Goal: Task Accomplishment & Management: Complete application form

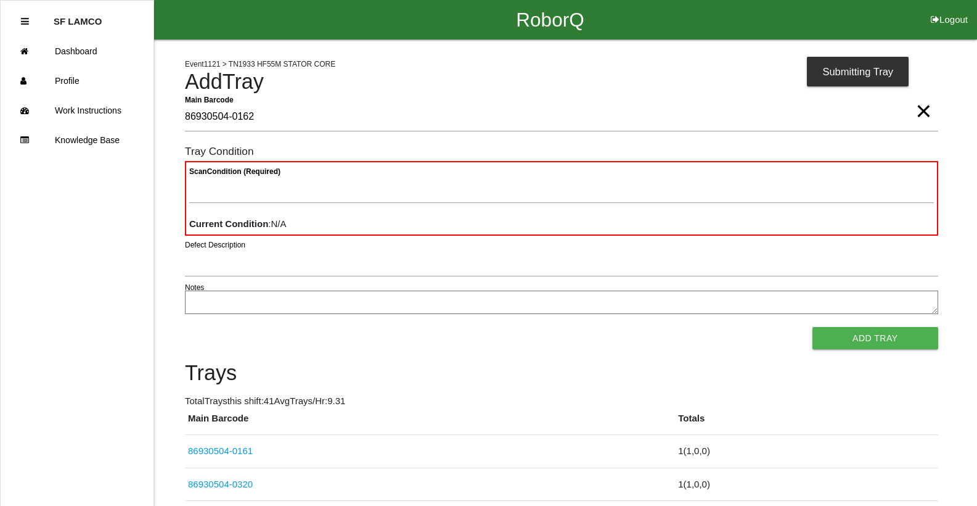
type Barcode "86930504-0162"
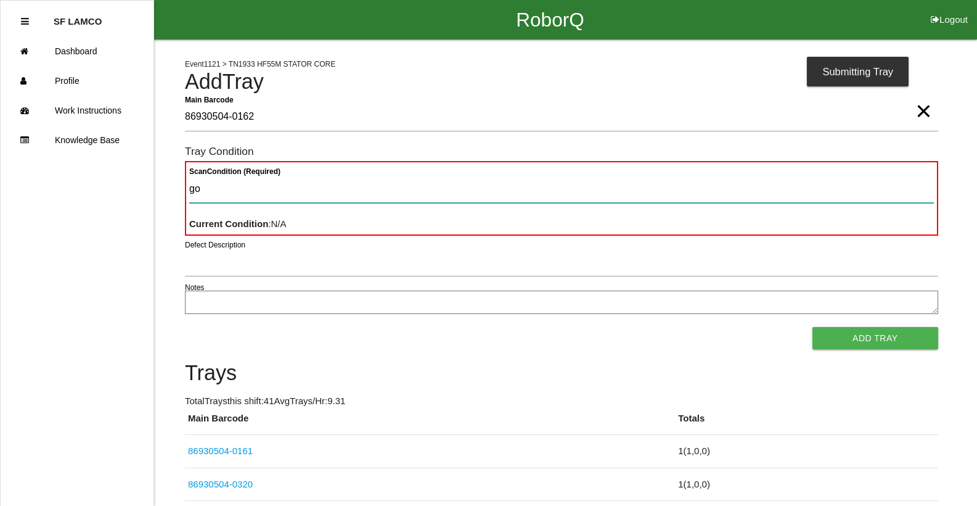
type Condition "goo"
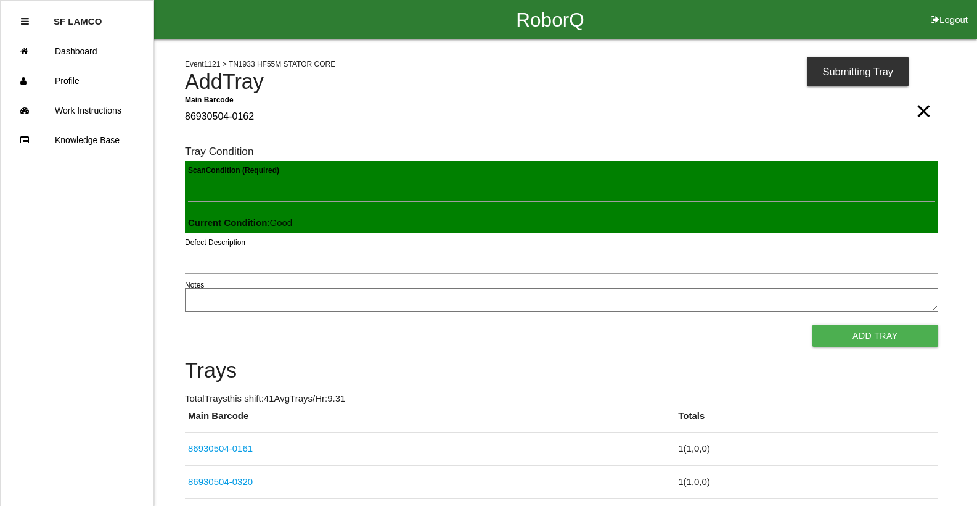
click at [813, 324] on button "Add Tray" at bounding box center [876, 335] width 126 height 22
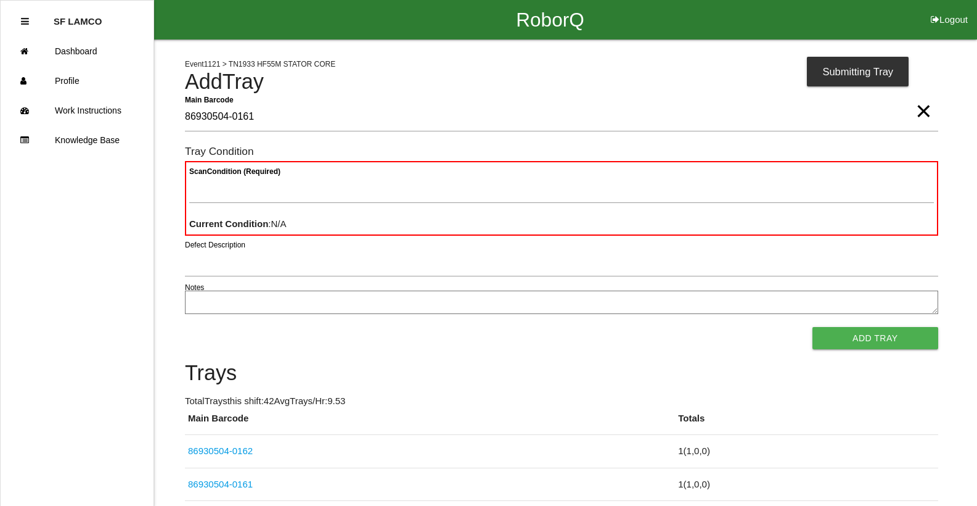
type Barcode "86930504-0161"
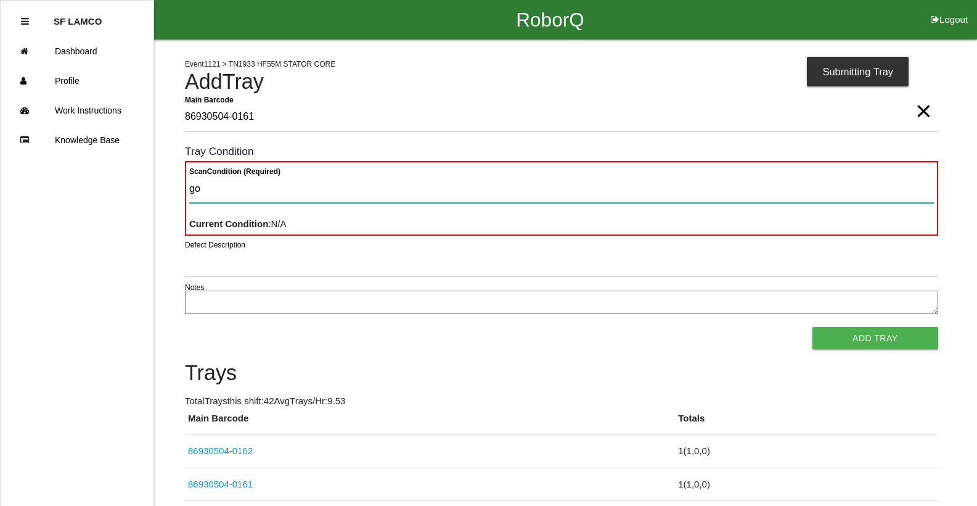
type Condition "goo"
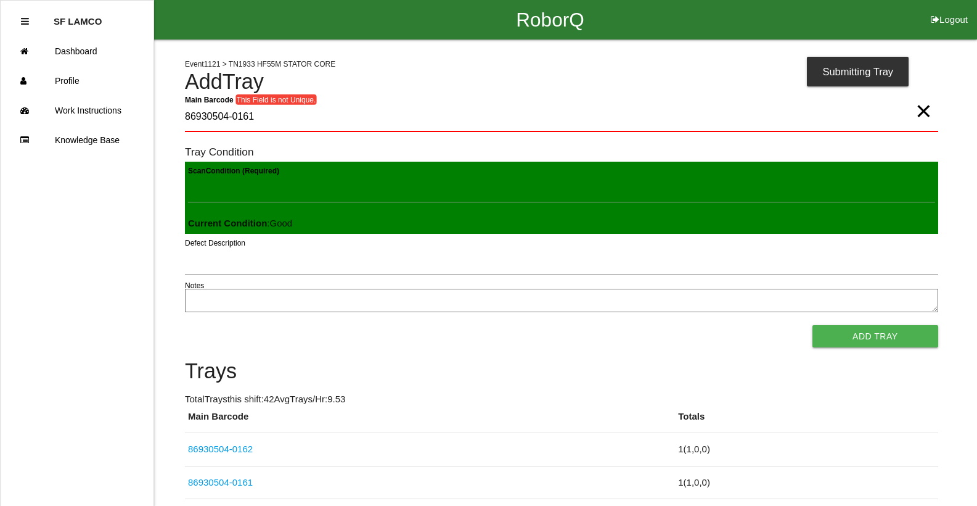
click at [813, 325] on button "Add Tray" at bounding box center [876, 336] width 126 height 22
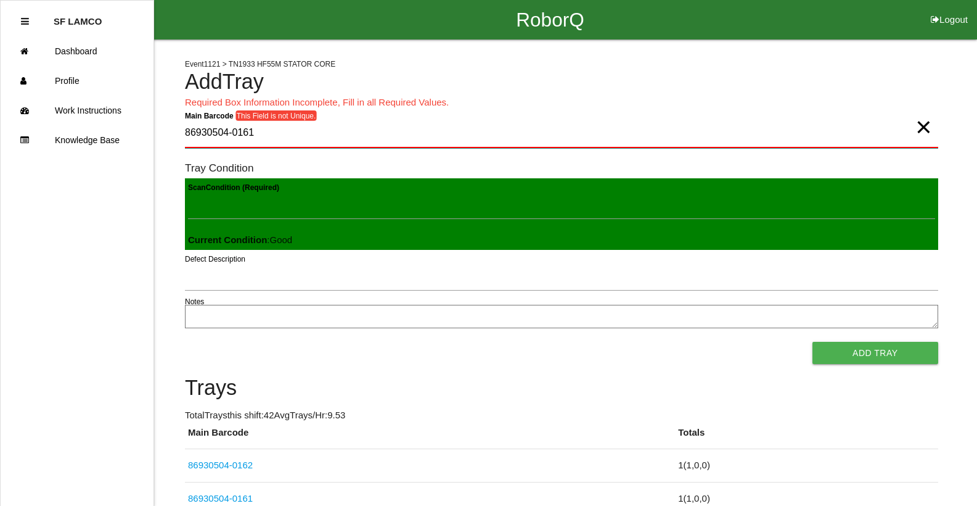
click at [298, 134] on Barcode "86930504-0161" at bounding box center [561, 133] width 753 height 29
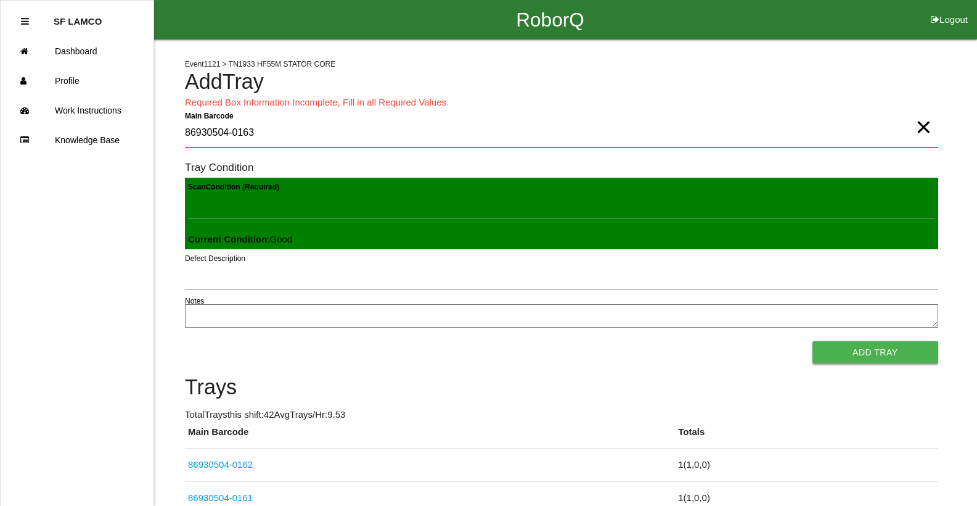
type Barcode "86930504-0163"
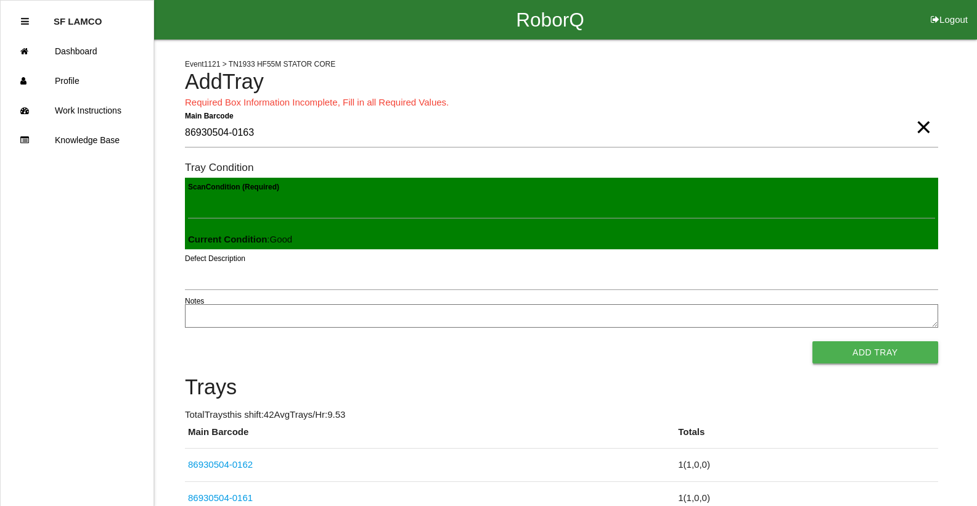
click at [828, 347] on button "Add Tray" at bounding box center [876, 352] width 126 height 22
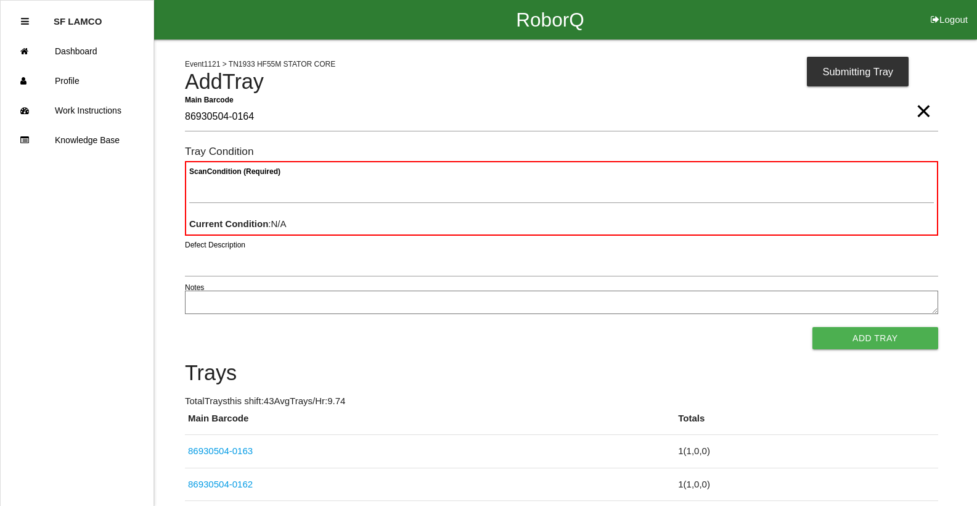
type Barcode "86930504-0164"
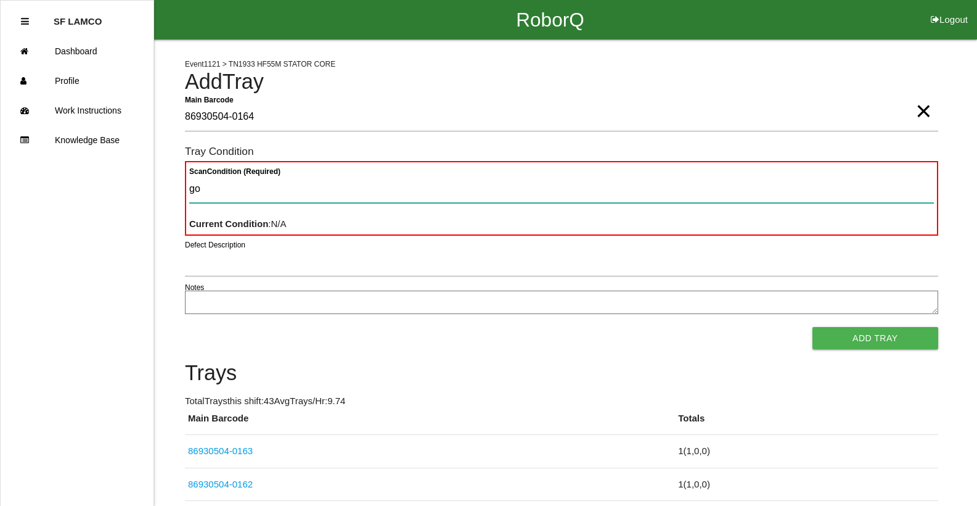
type Condition "goo"
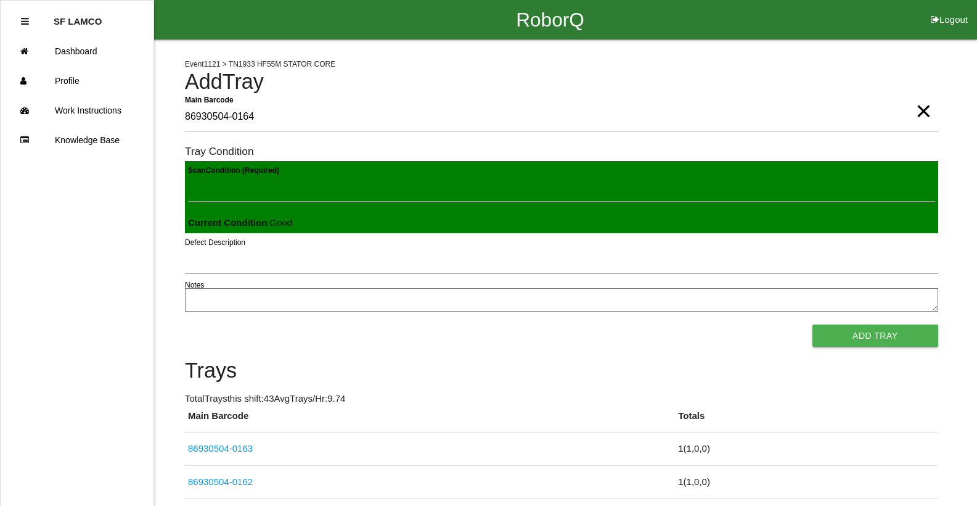
click at [813, 324] on button "Add Tray" at bounding box center [876, 335] width 126 height 22
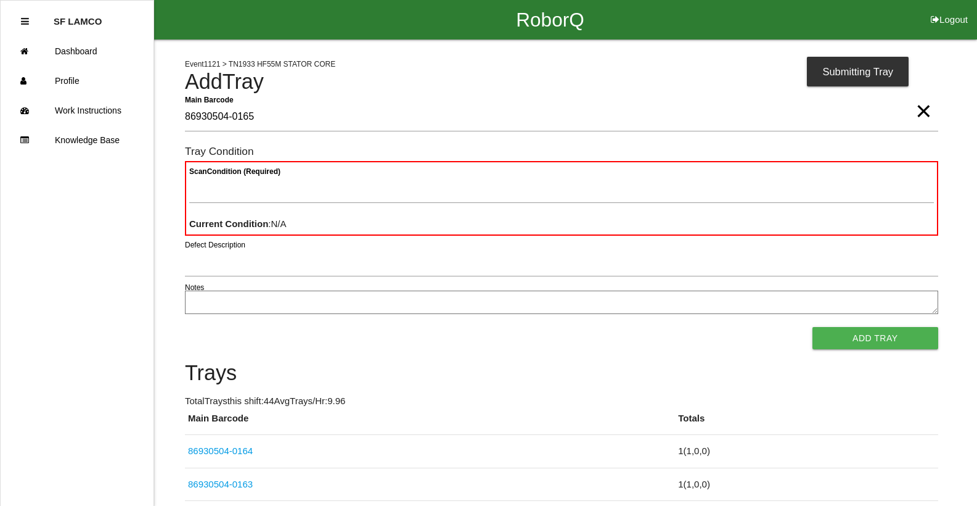
type Barcode "86930504-0165"
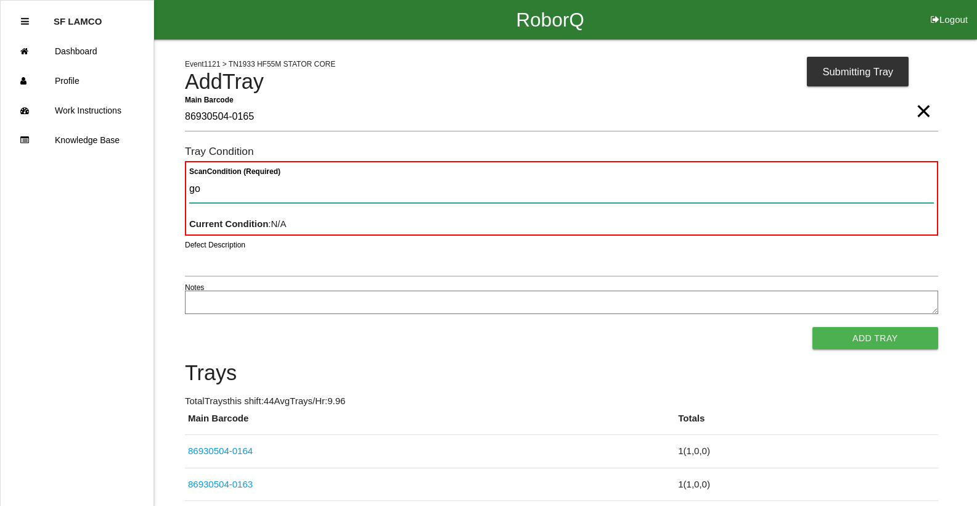
type Condition "goo"
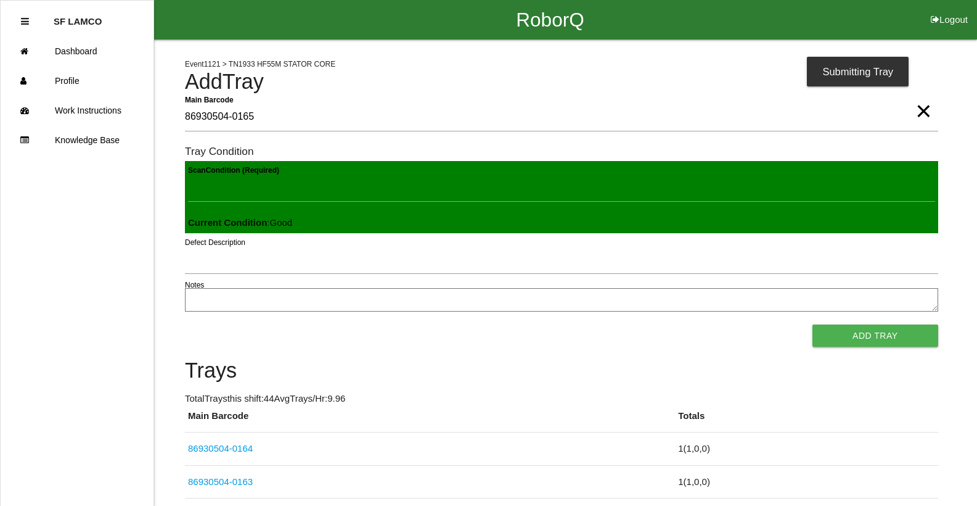
click at [813, 324] on button "Add Tray" at bounding box center [876, 335] width 126 height 22
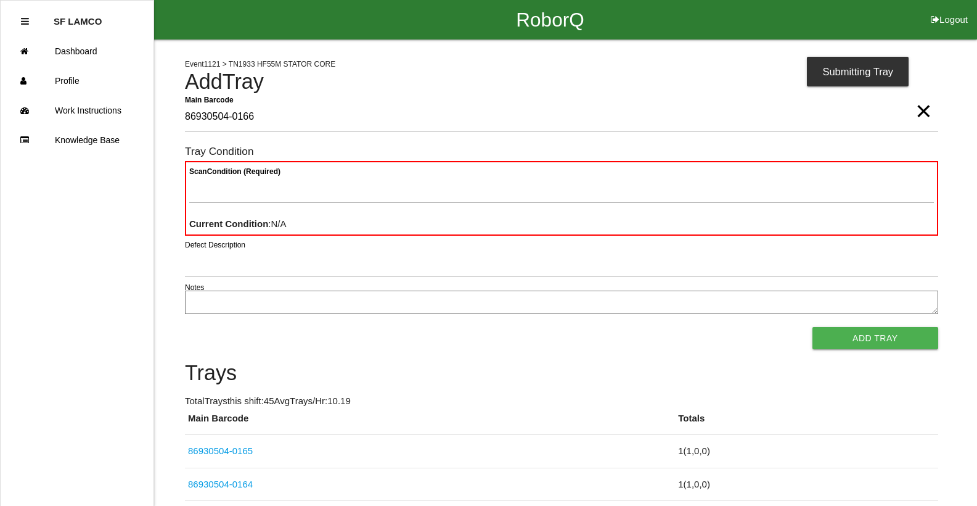
type Barcode "86930504-0166"
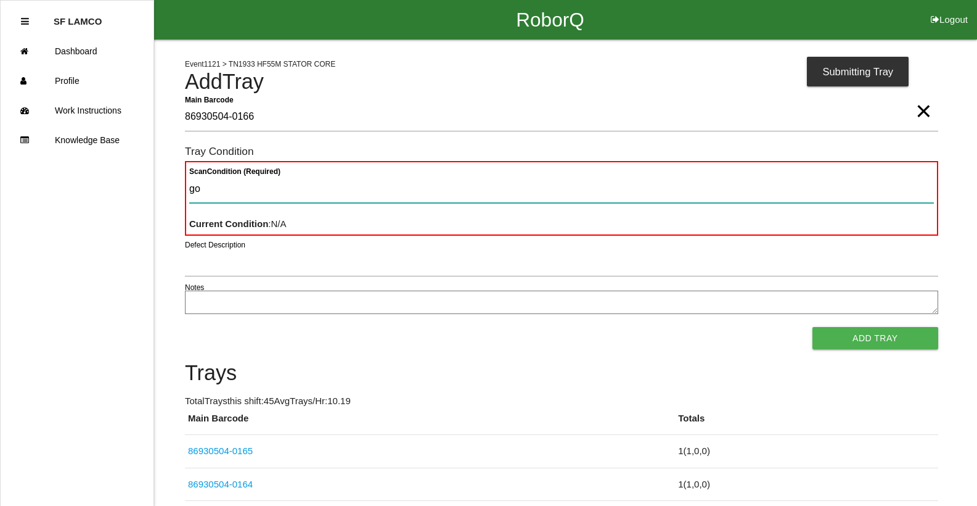
type Condition "goo"
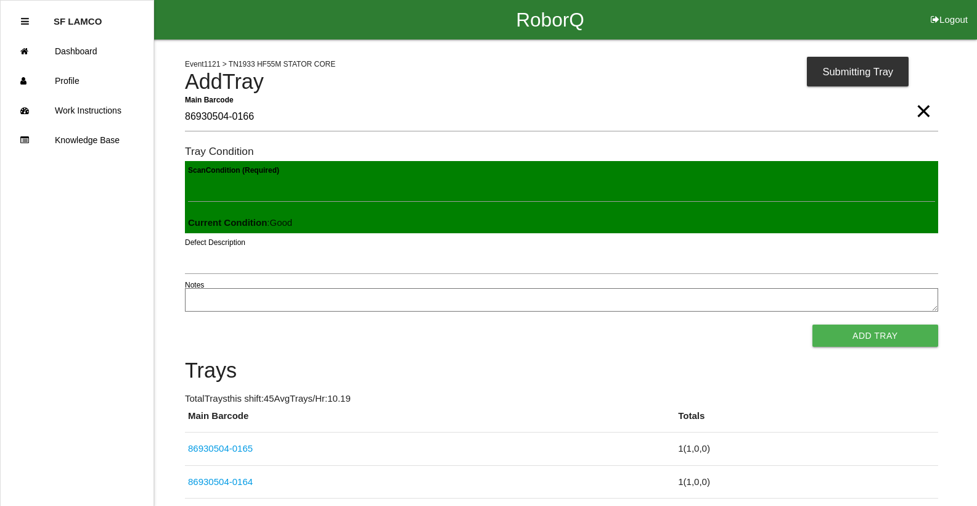
click button "Add Tray" at bounding box center [876, 335] width 126 height 22
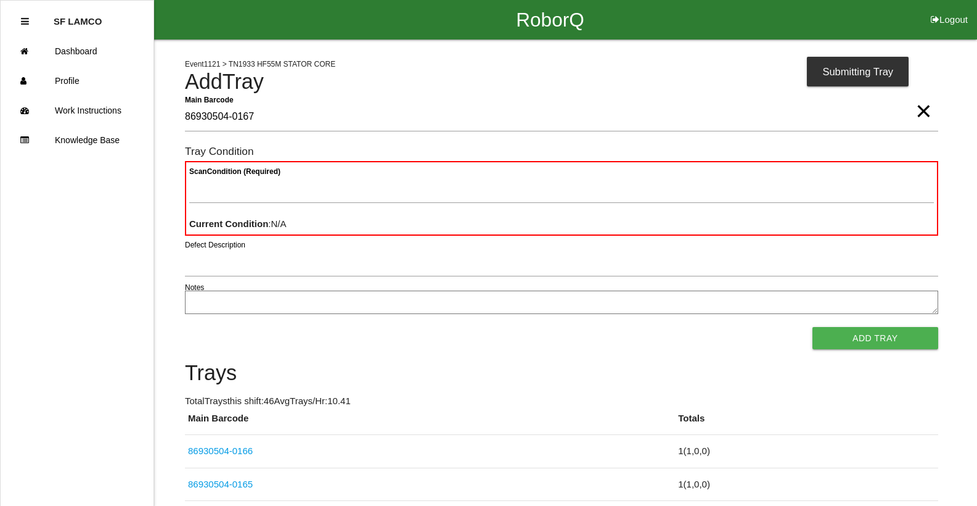
type Barcode "86930504-0167"
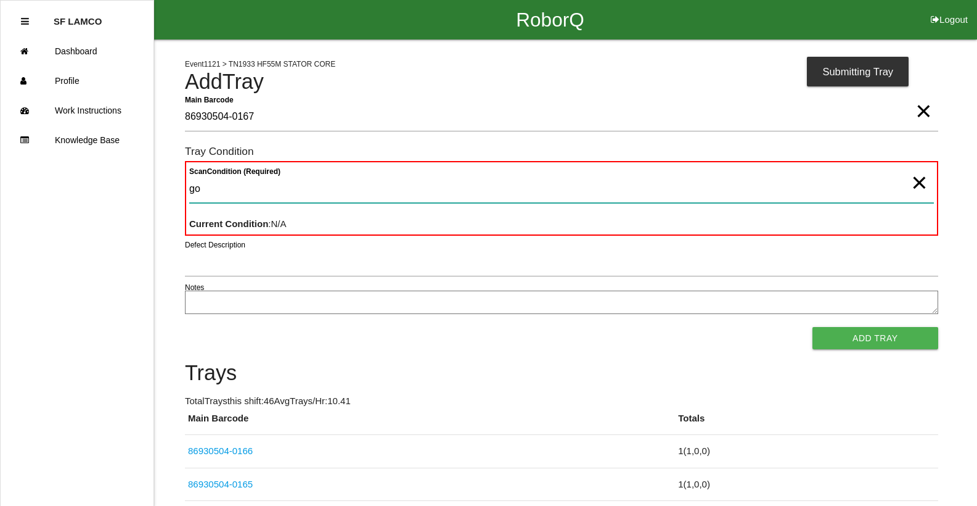
type Condition "goo"
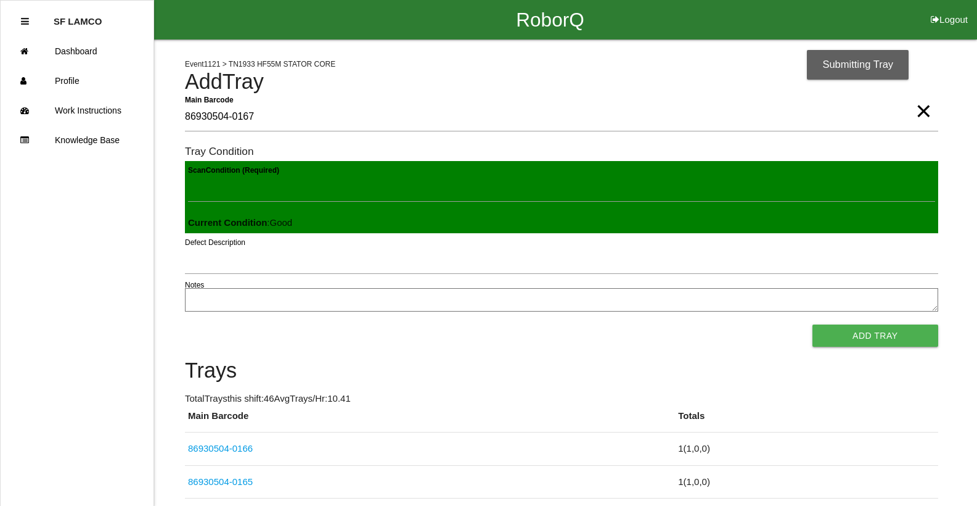
click at [813, 324] on button "Add Tray" at bounding box center [876, 335] width 126 height 22
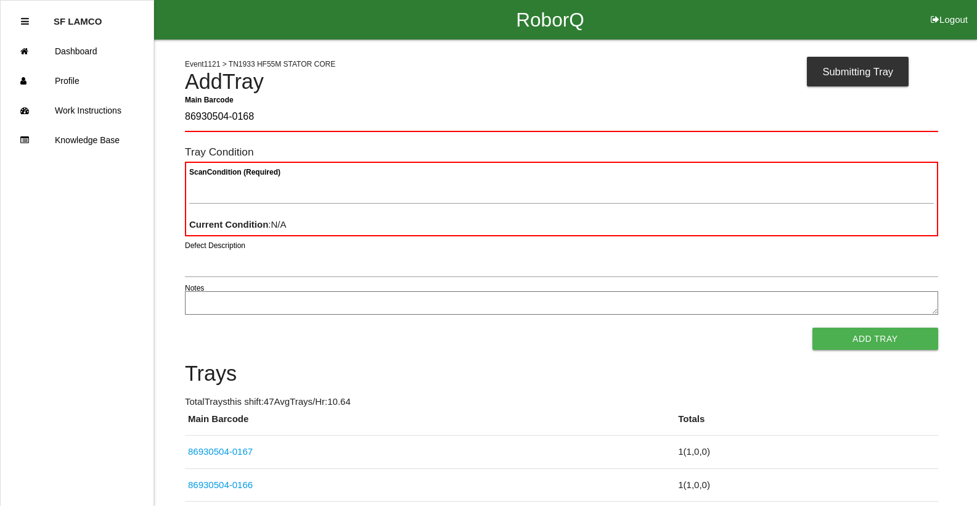
type Barcode "86930504-0168"
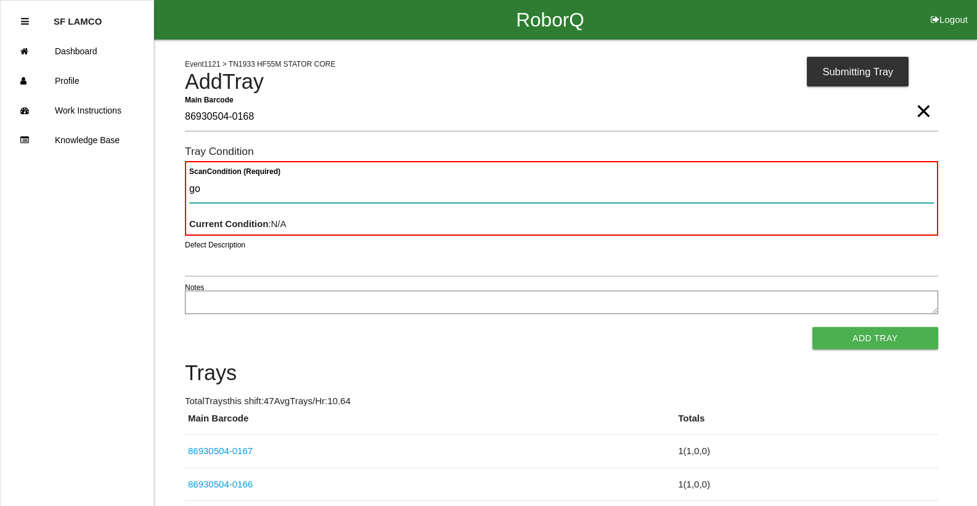
type Condition "goo"
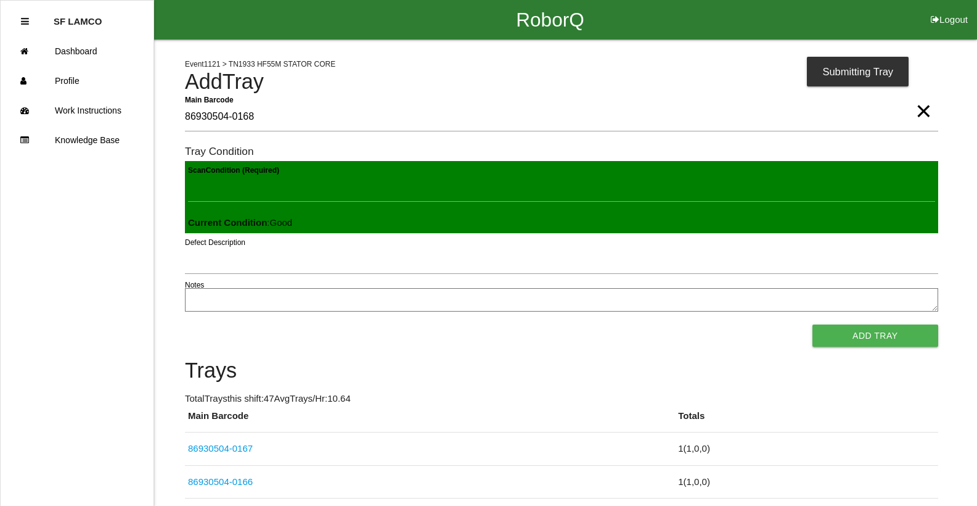
click button "Add Tray" at bounding box center [876, 335] width 126 height 22
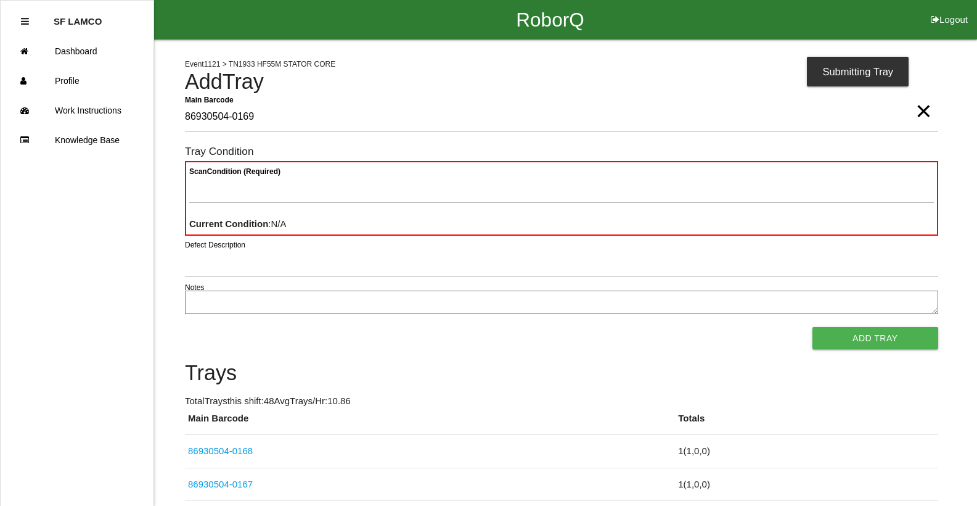
type Barcode "86930504-0169"
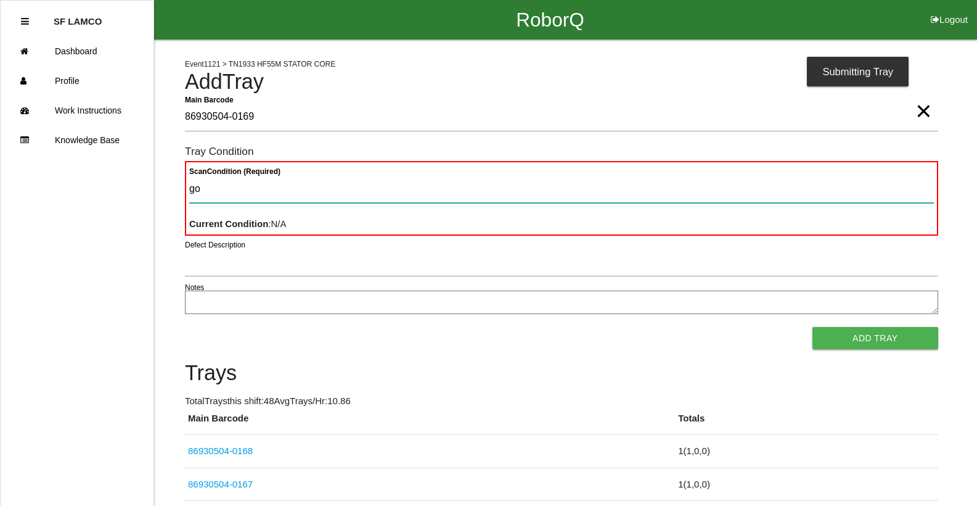
type Condition "goo"
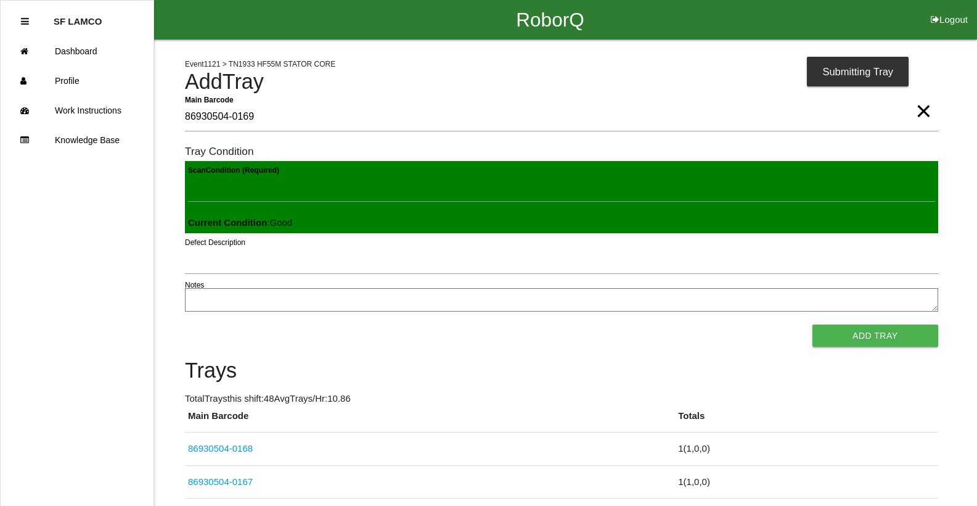
click at [813, 324] on button "Add Tray" at bounding box center [876, 335] width 126 height 22
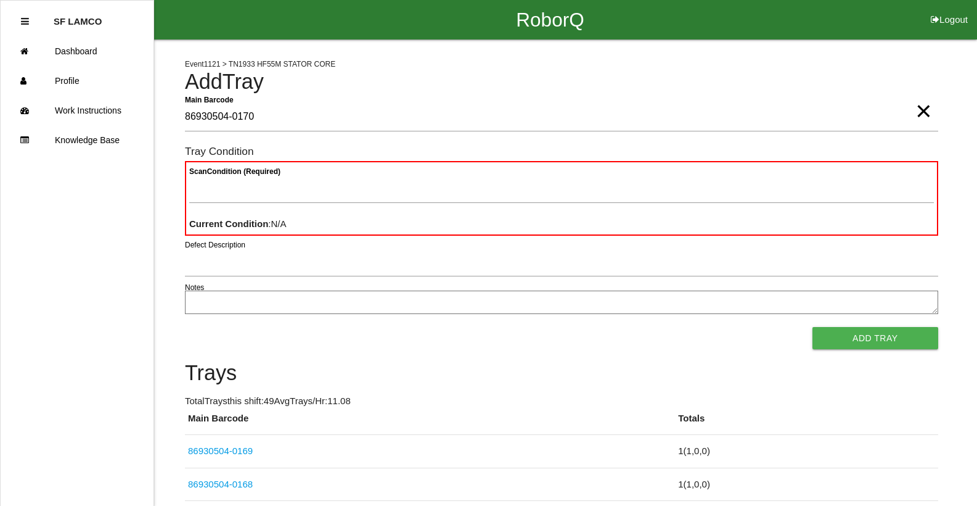
type Barcode "86930504-0170"
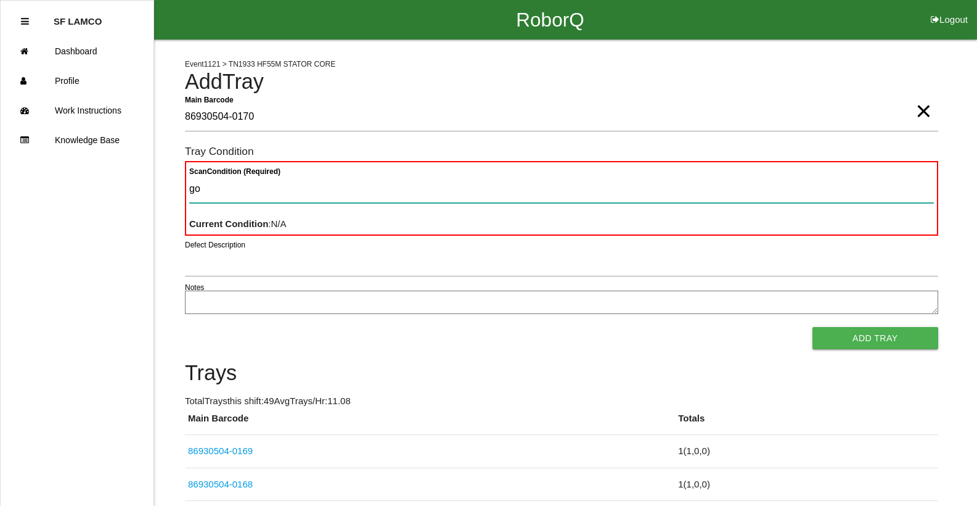
type Condition "goo"
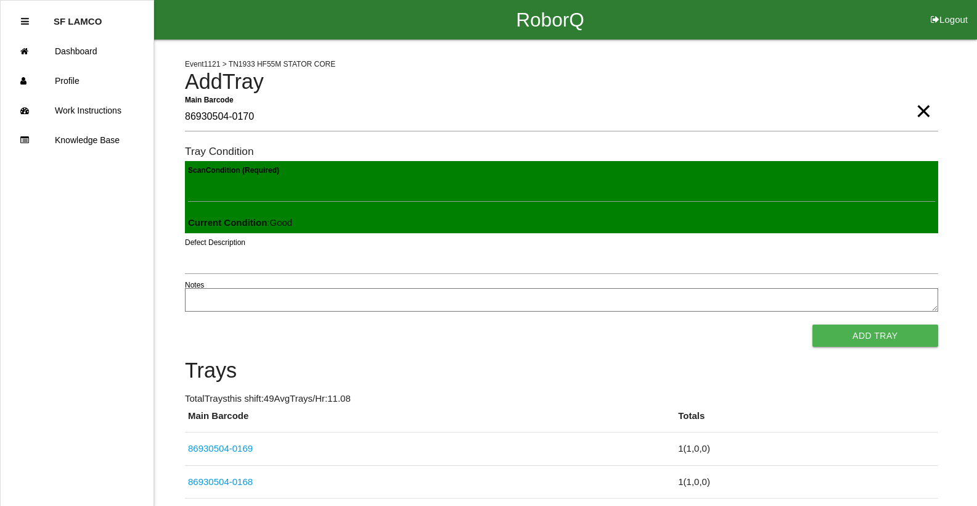
click at [813, 324] on button "Add Tray" at bounding box center [876, 335] width 126 height 22
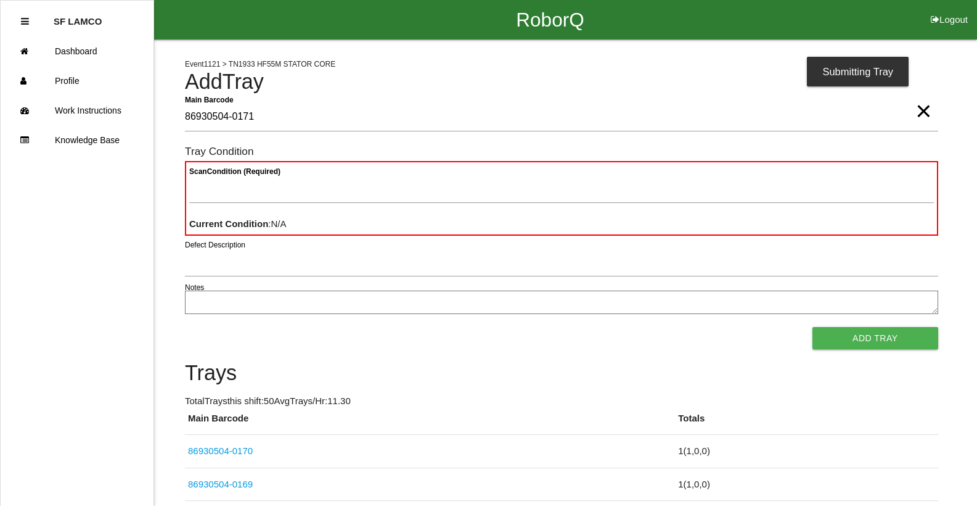
type Barcode "86930504-0171"
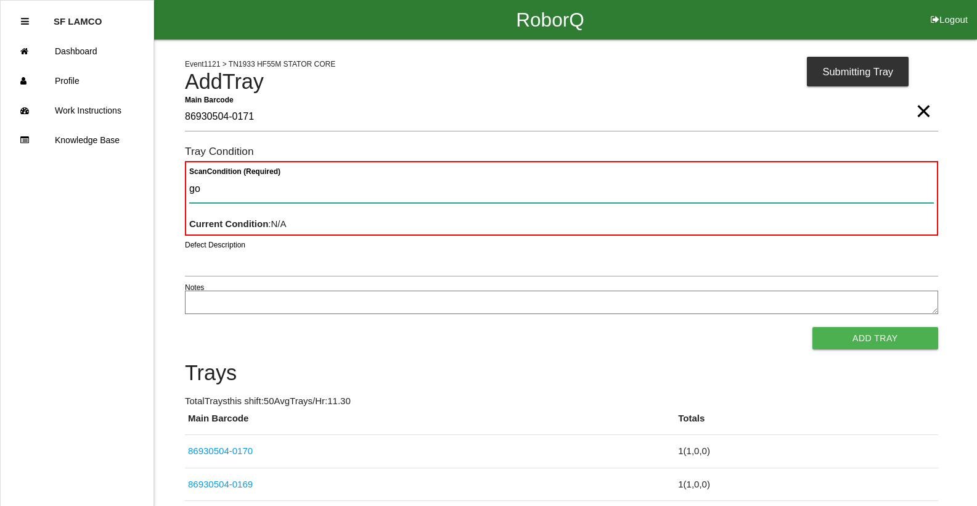
type Condition "goo"
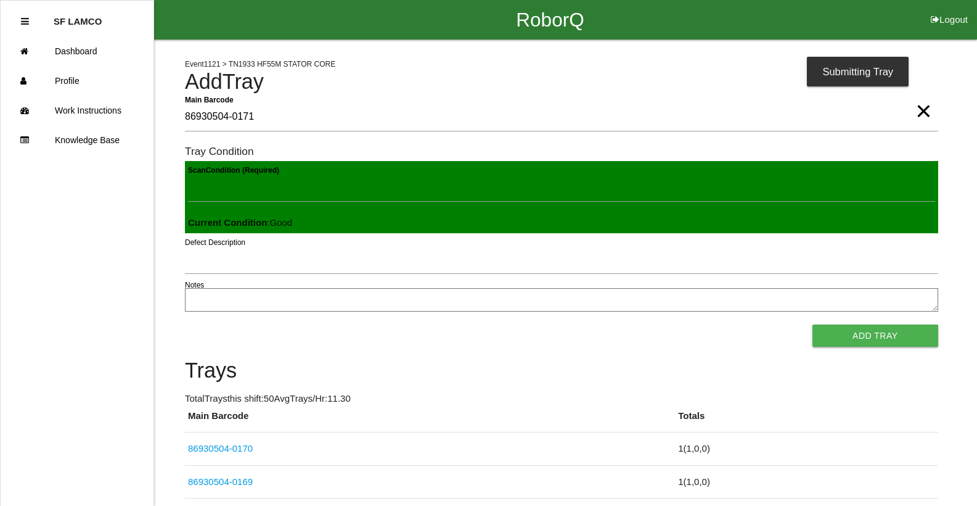
click at [813, 324] on button "Add Tray" at bounding box center [876, 335] width 126 height 22
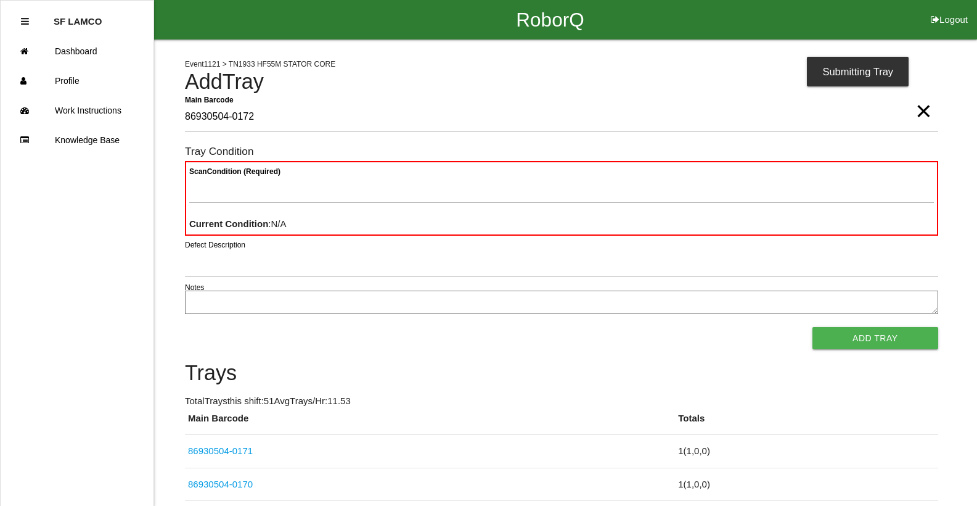
type Barcode "86930504-0172"
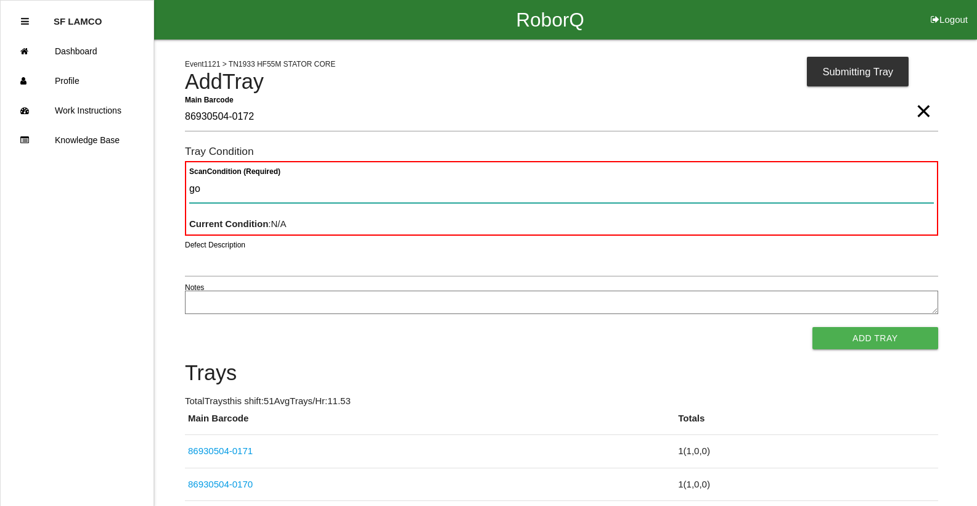
type Condition "goo"
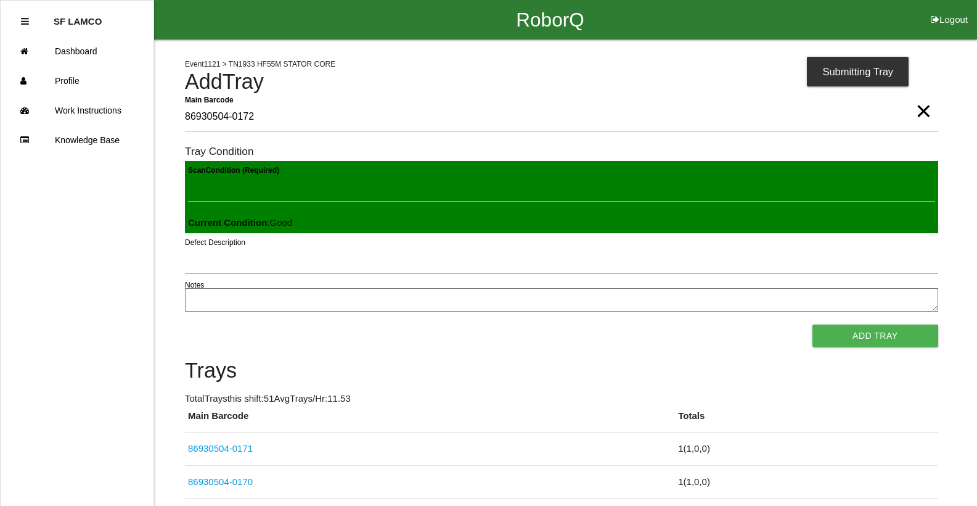
click at [813, 324] on button "Add Tray" at bounding box center [876, 335] width 126 height 22
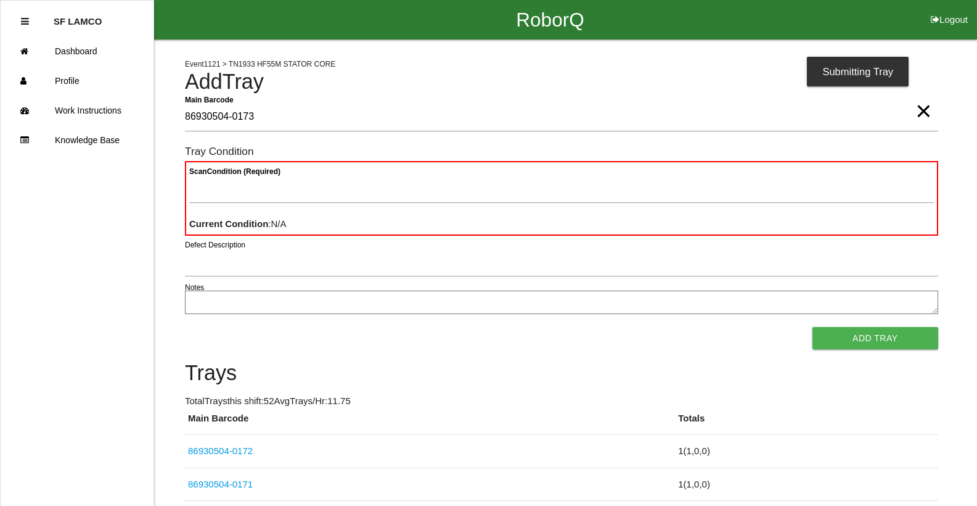
type Barcode "86930504-0173"
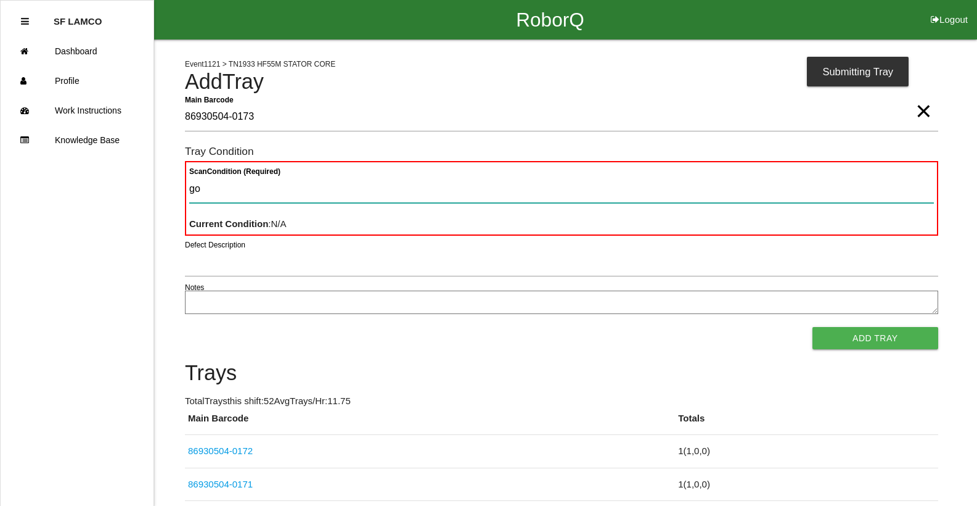
type Condition "goo"
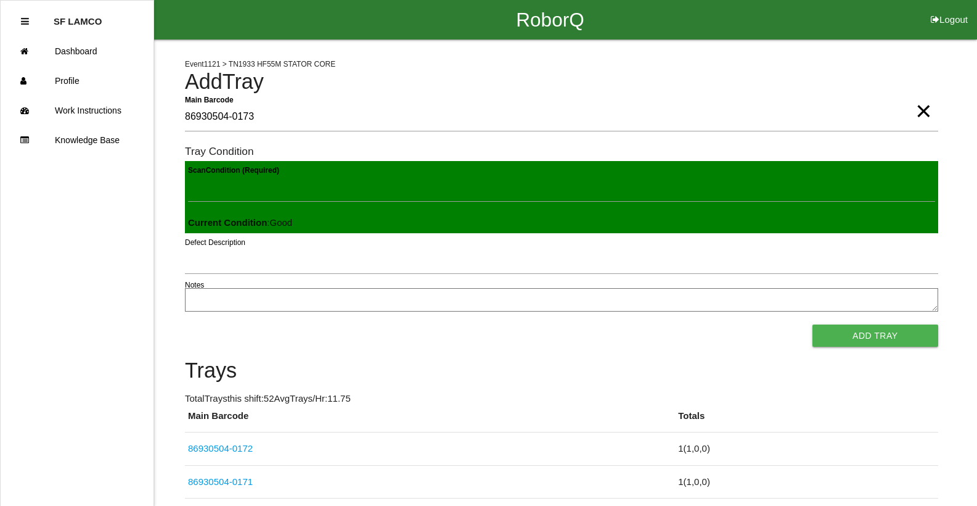
click at [813, 324] on button "Add Tray" at bounding box center [876, 335] width 126 height 22
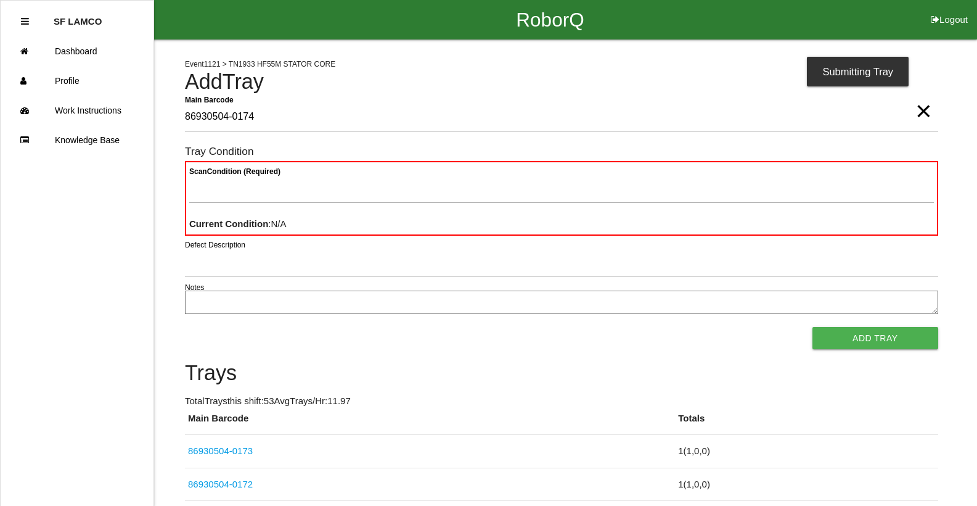
type Barcode "86930504-0174"
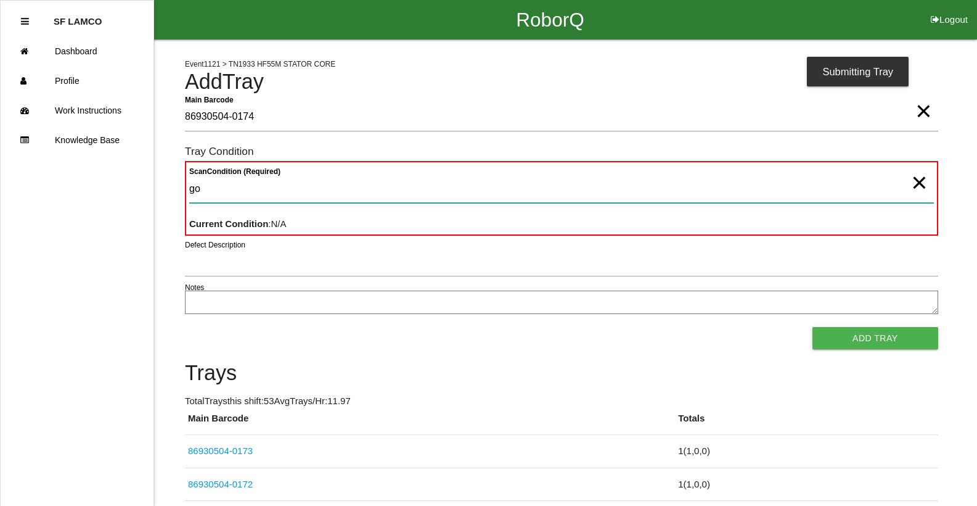
type Condition "goo"
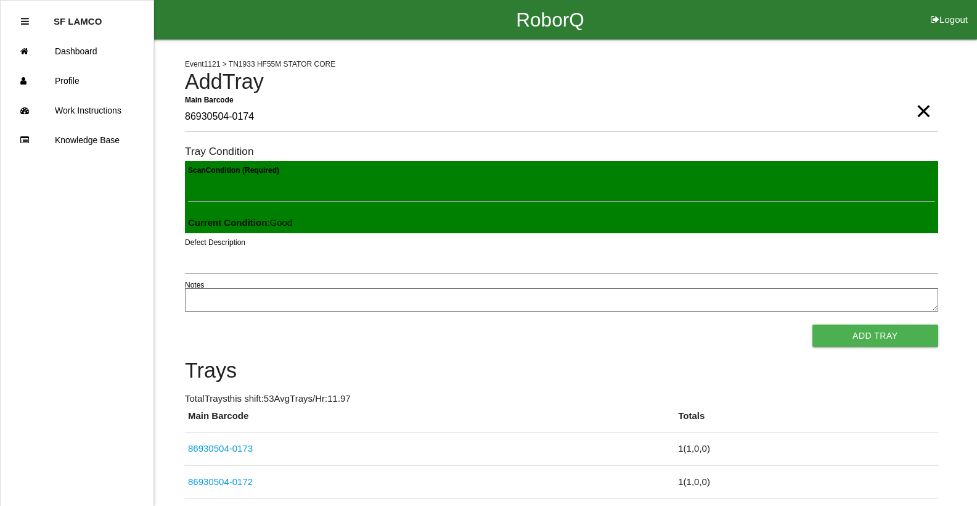
click at [813, 324] on button "Add Tray" at bounding box center [876, 335] width 126 height 22
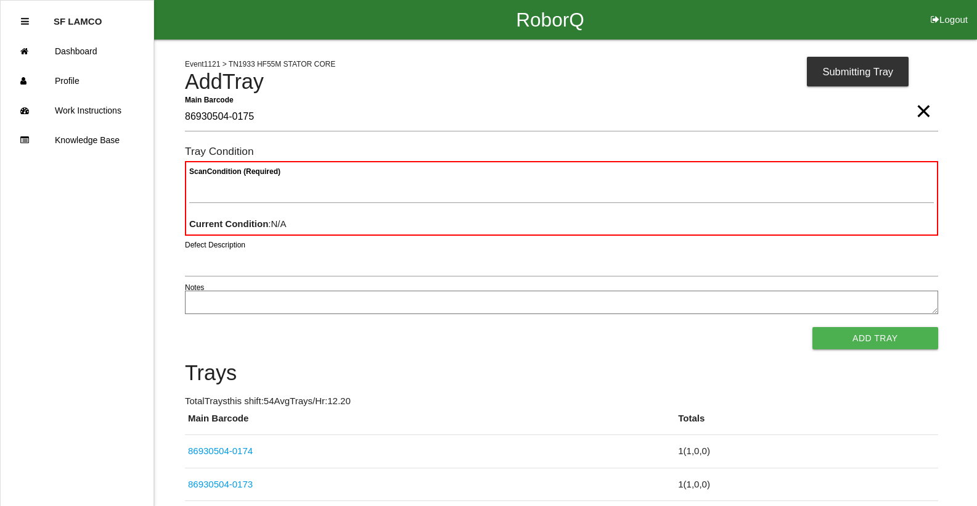
type Barcode "86930504-0175"
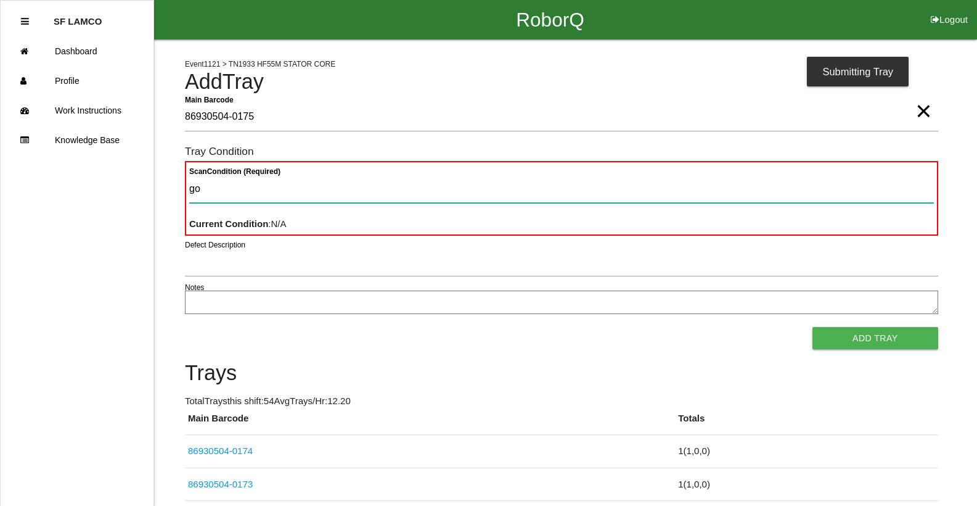
type Condition "goo"
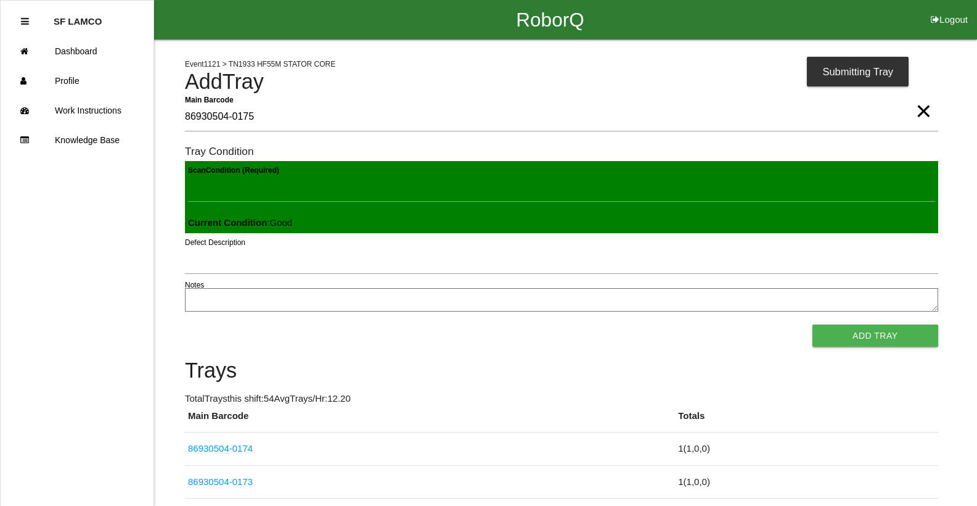
click at [813, 324] on button "Add Tray" at bounding box center [876, 335] width 126 height 22
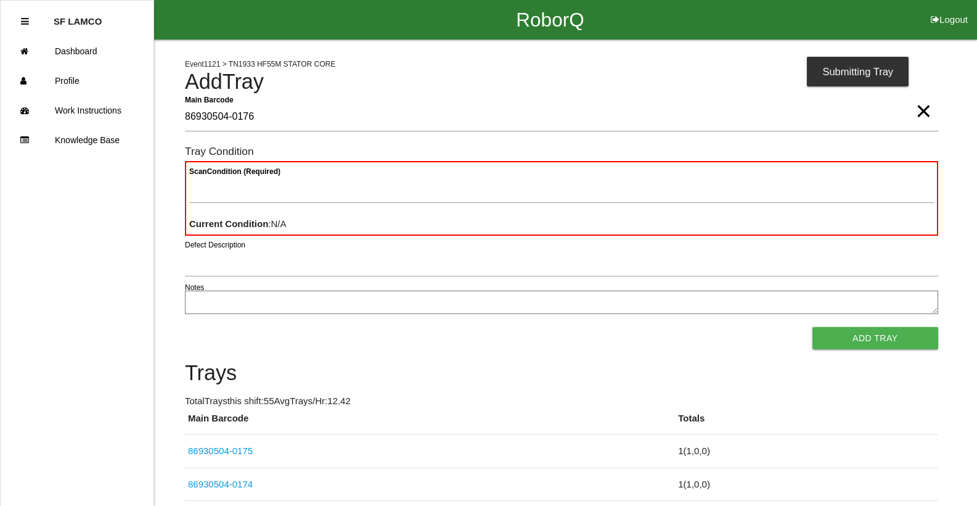
type Barcode "86930504-0176"
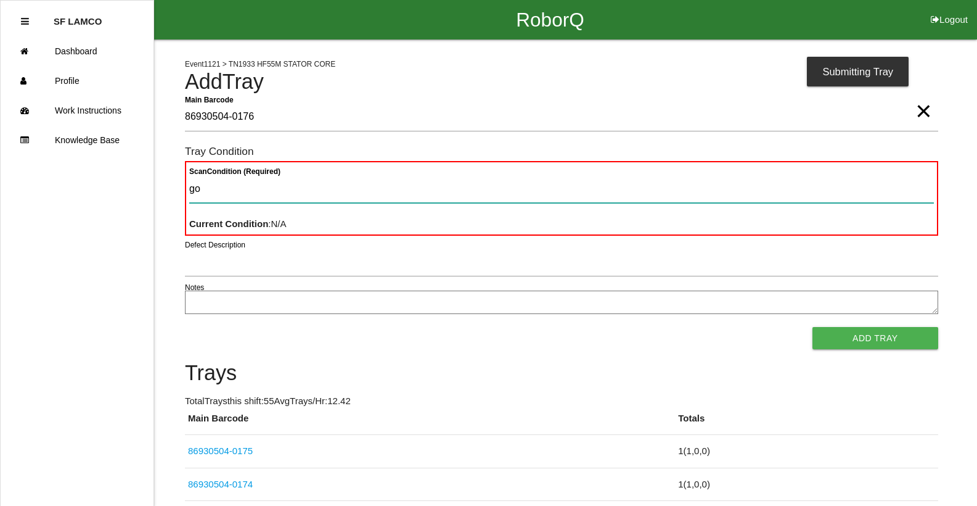
type Condition "goo"
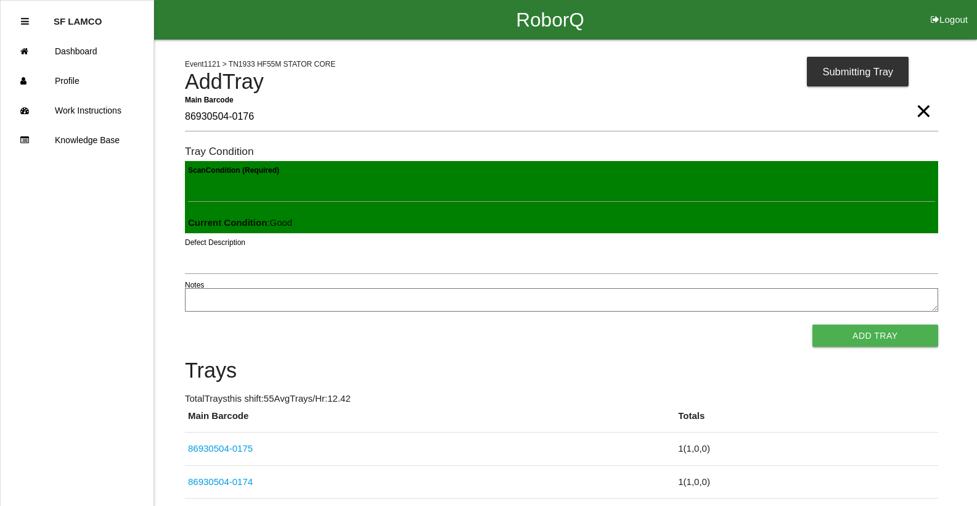
click at [813, 324] on button "Add Tray" at bounding box center [876, 335] width 126 height 22
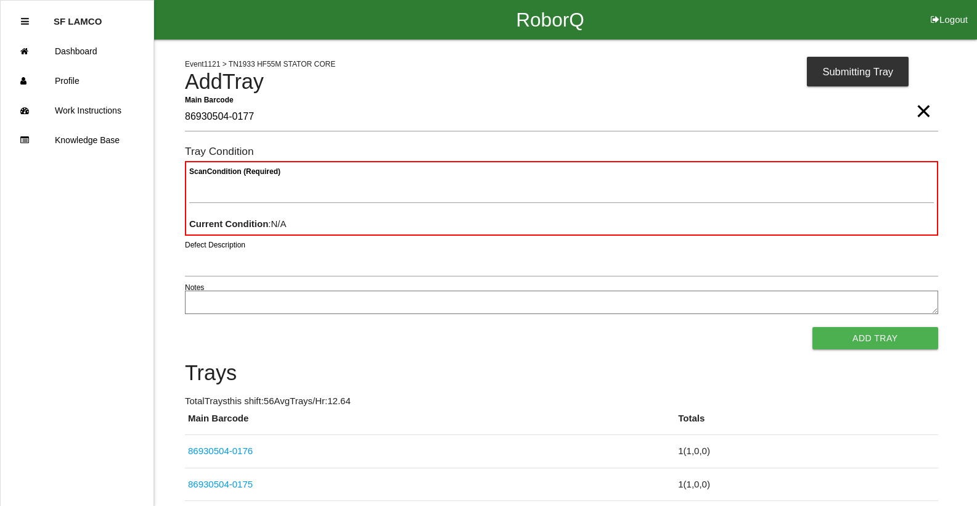
type Barcode "86930504-0177"
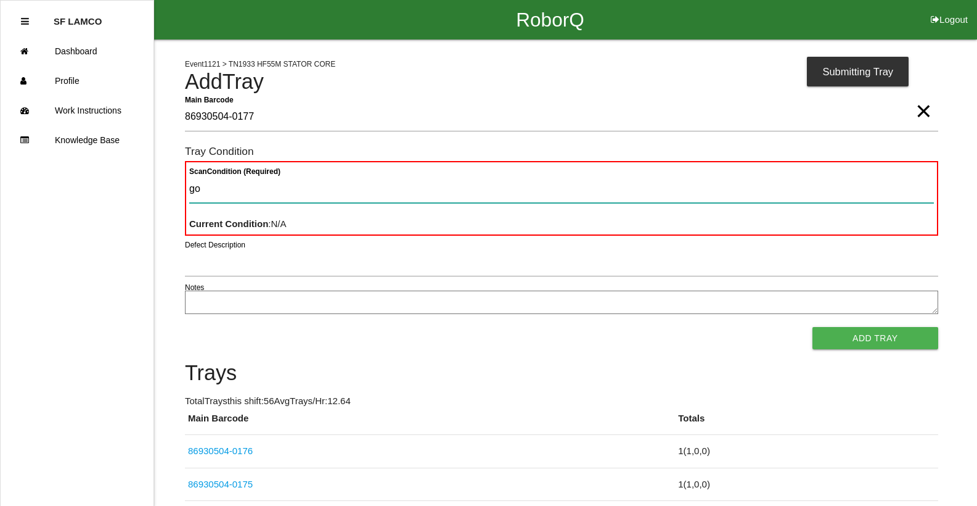
type Condition "goo"
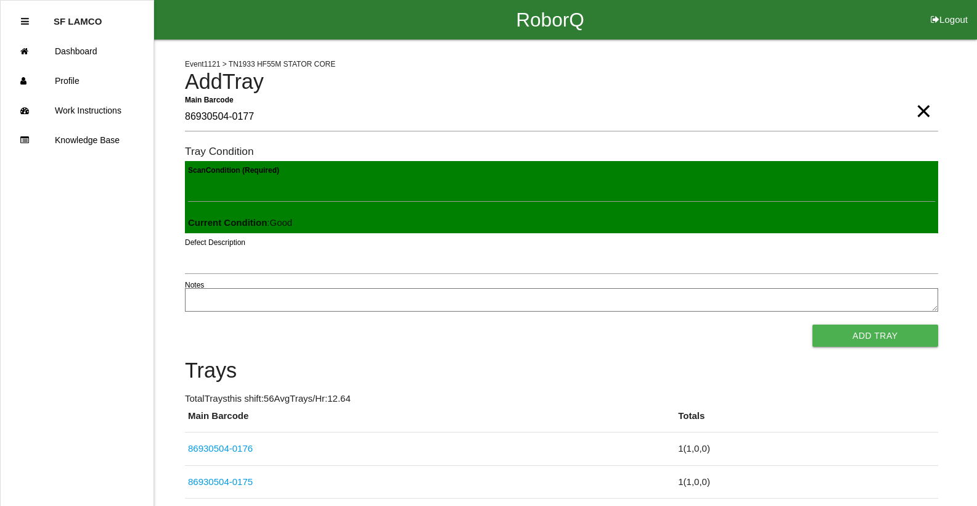
click at [813, 324] on button "Add Tray" at bounding box center [876, 335] width 126 height 22
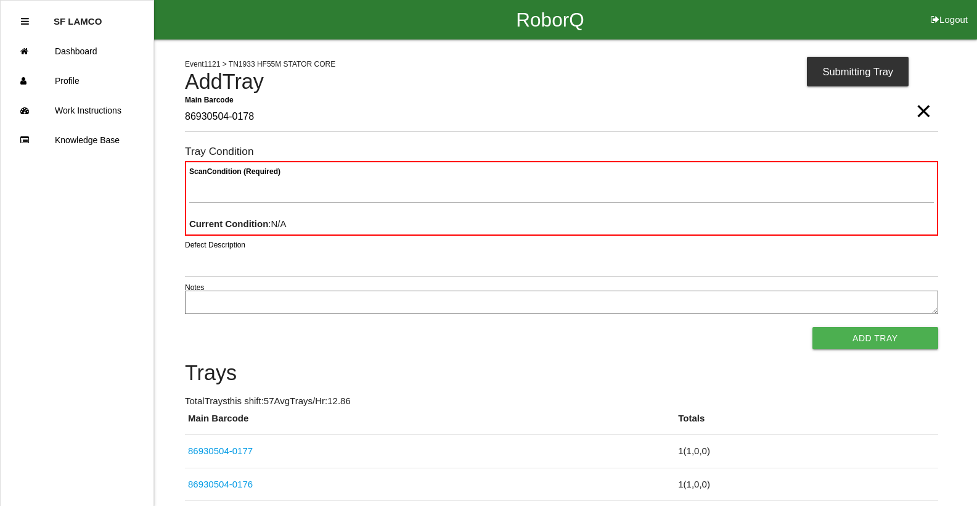
type Barcode "86930504-0178"
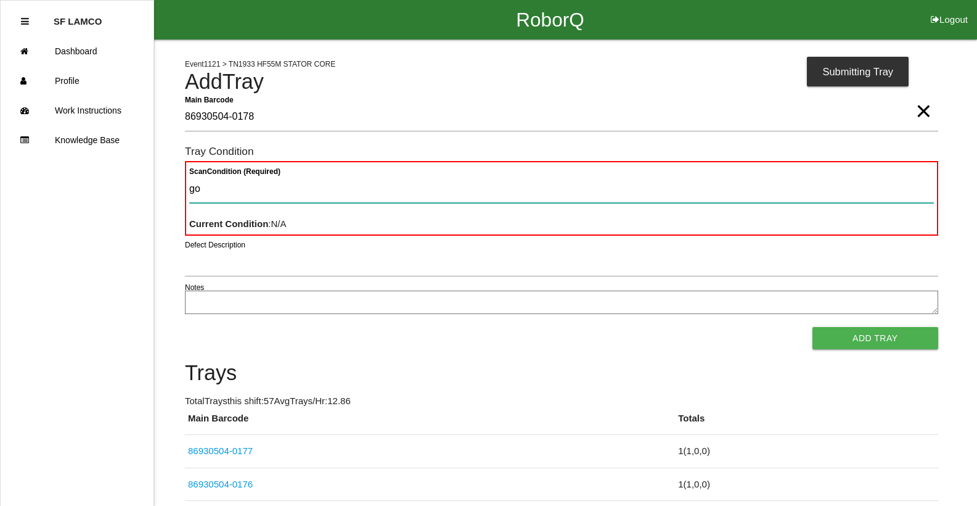
type Condition "goo"
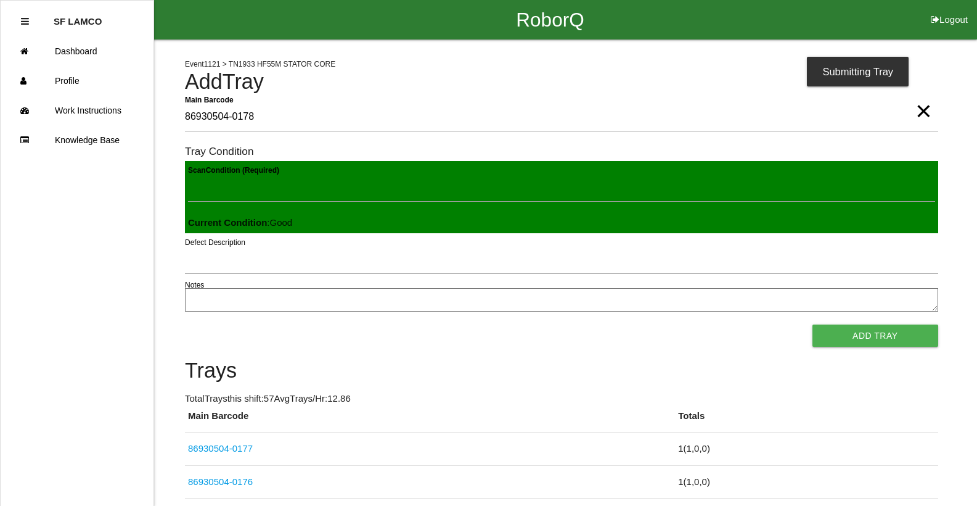
click at [813, 324] on button "Add Tray" at bounding box center [876, 335] width 126 height 22
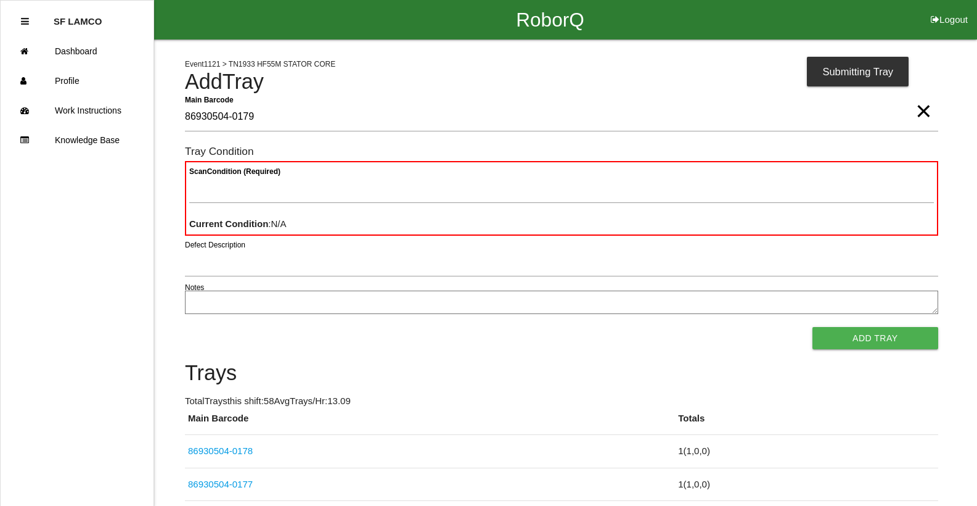
type Barcode "86930504-0179"
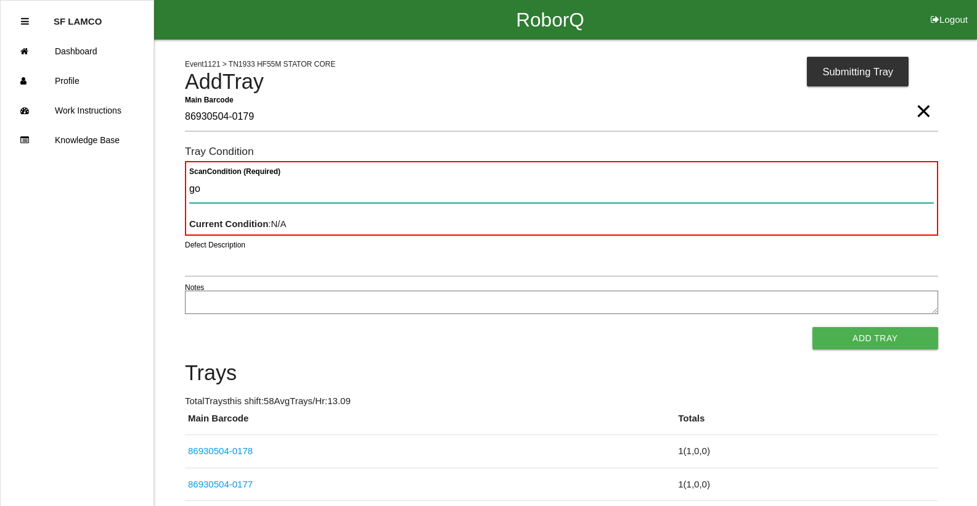
type Condition "goo"
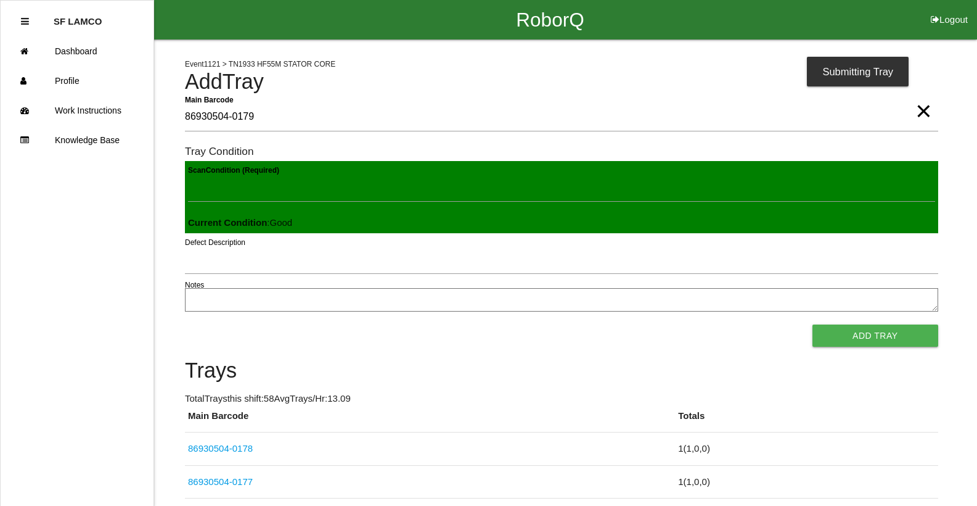
click button "Add Tray" at bounding box center [876, 335] width 126 height 22
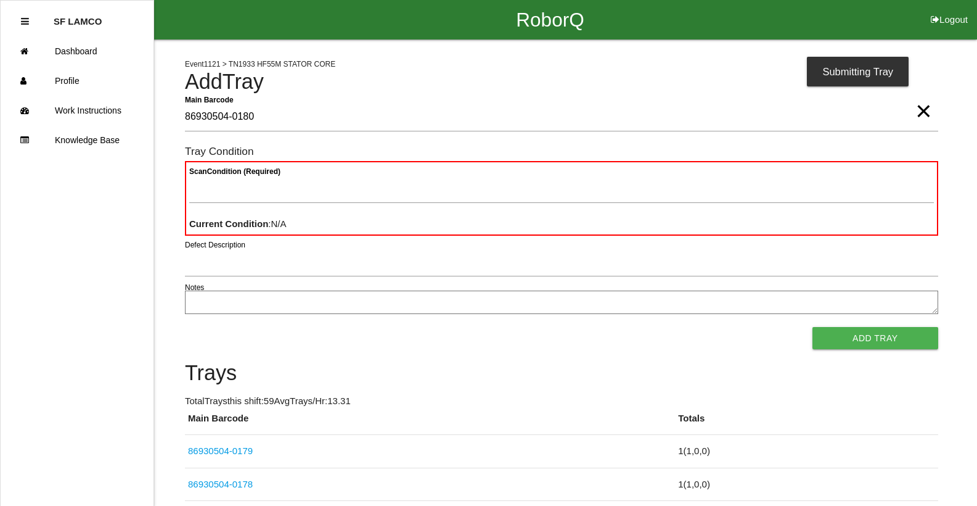
type Barcode "86930504-0180"
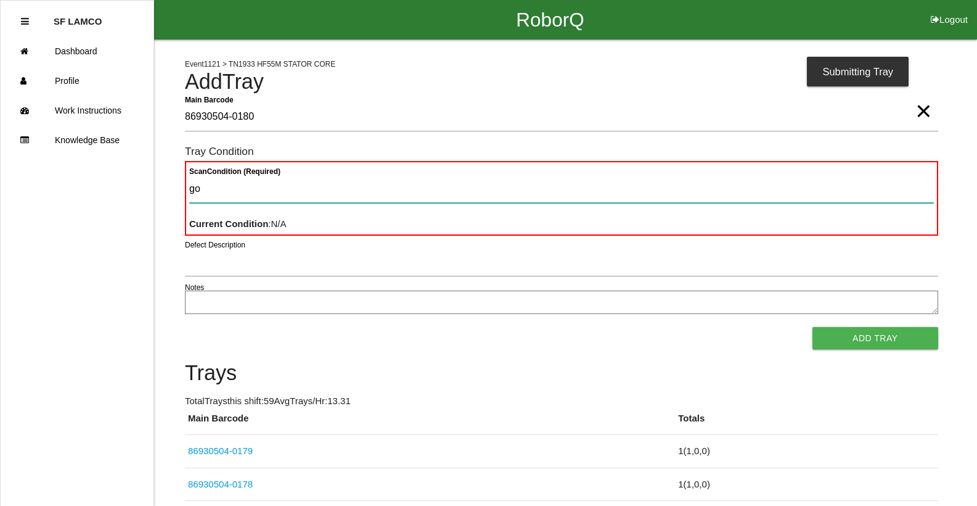
type Condition "goo"
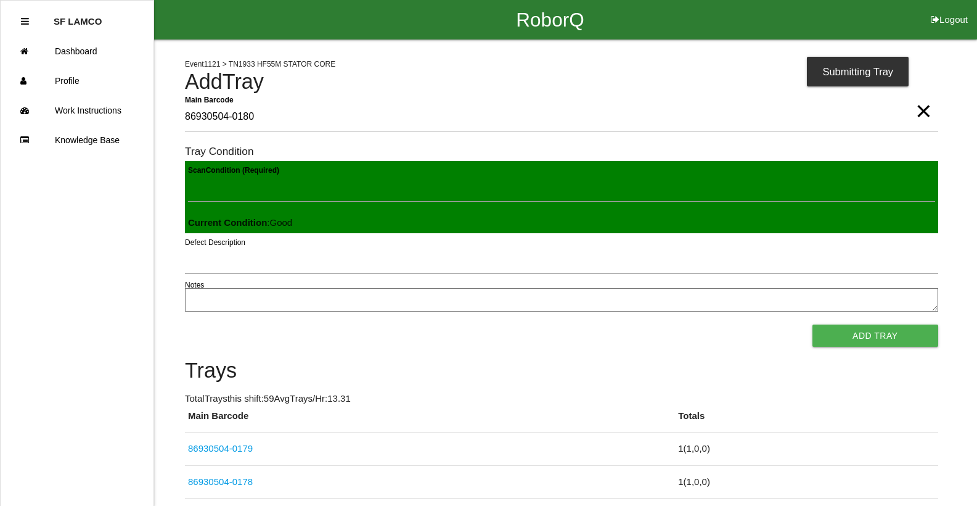
click at [813, 324] on button "Add Tray" at bounding box center [876, 335] width 126 height 22
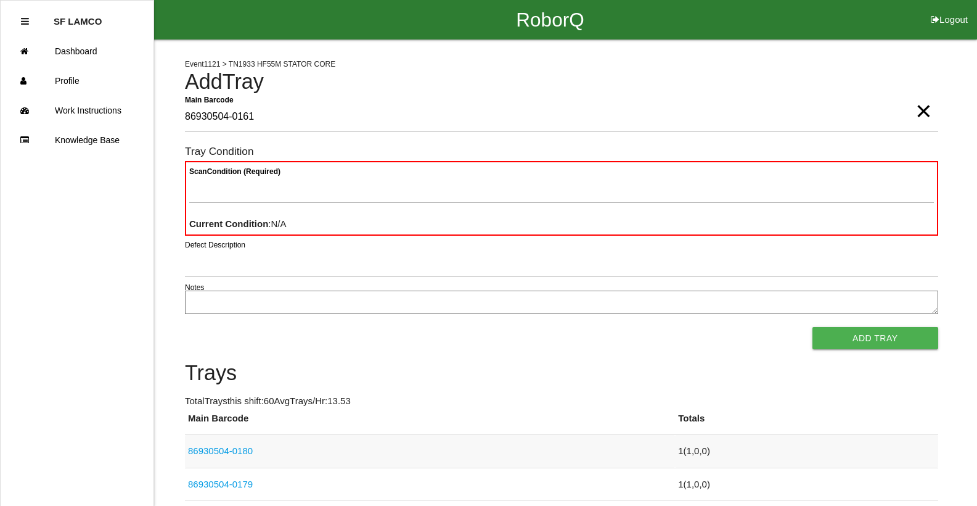
type Barcode "86930504-0161"
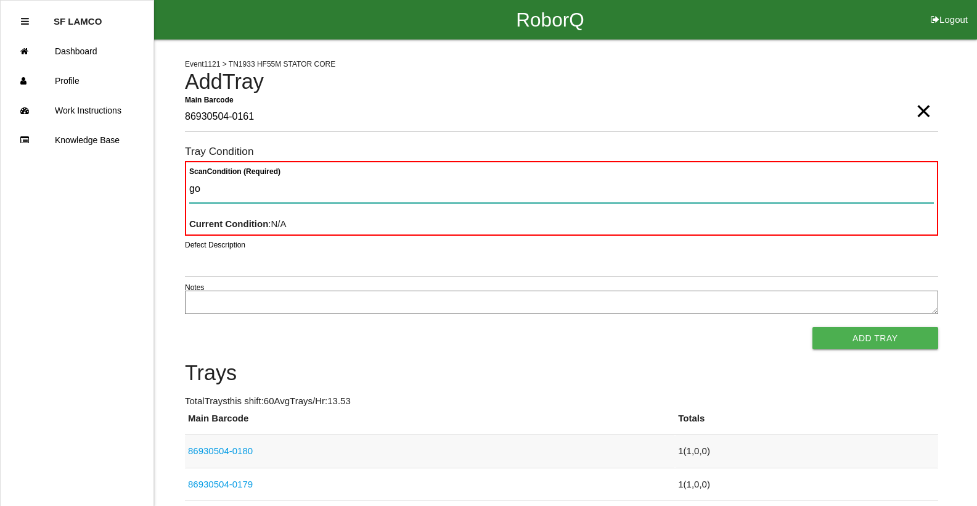
type Condition "goo"
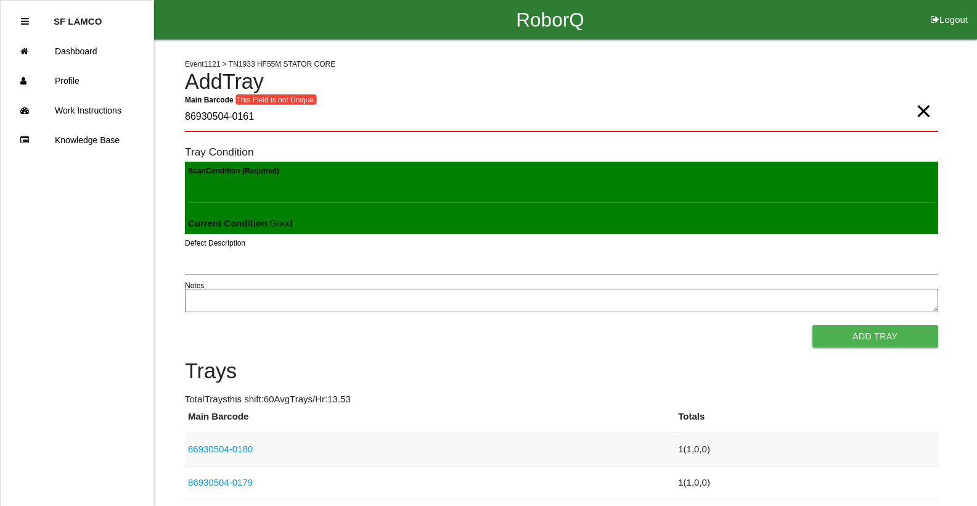
click at [813, 325] on button "Add Tray" at bounding box center [876, 336] width 126 height 22
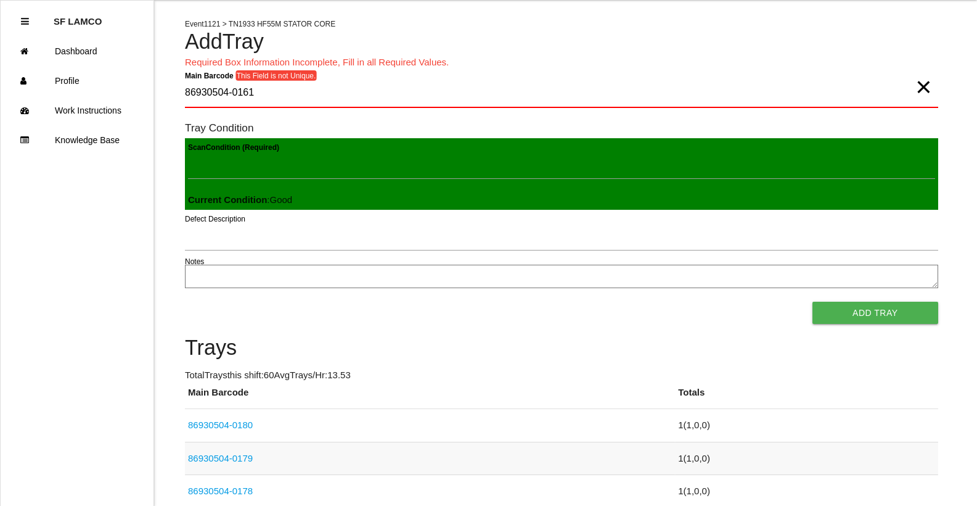
scroll to position [62, 0]
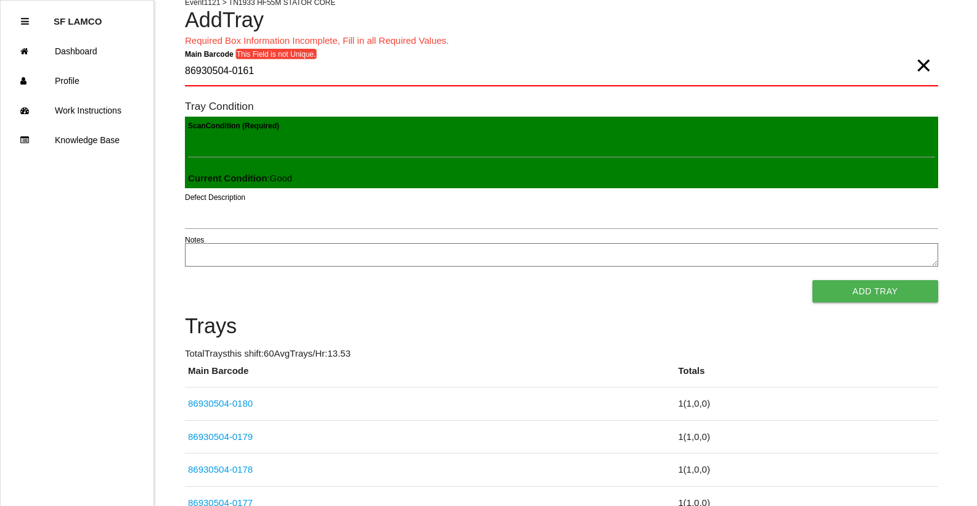
click at [923, 65] on span "×" at bounding box center [924, 53] width 16 height 25
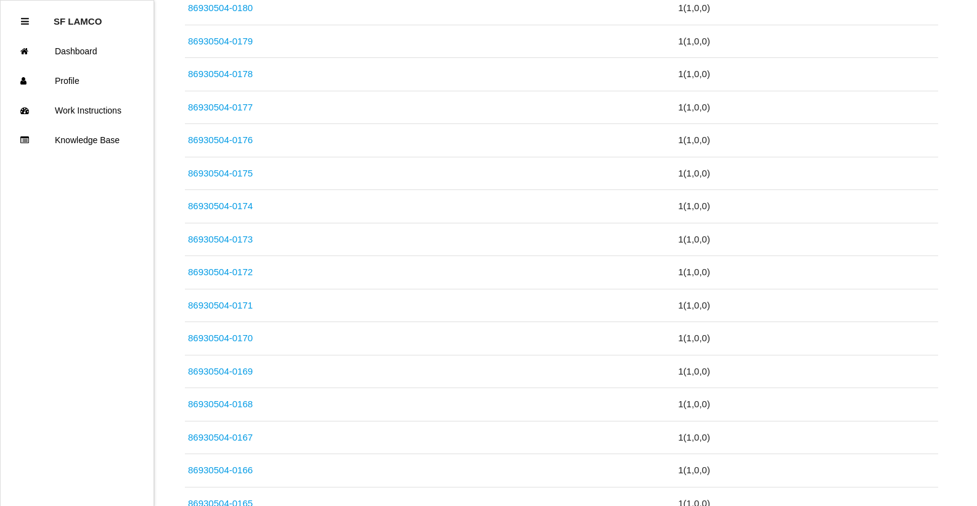
scroll to position [481, 0]
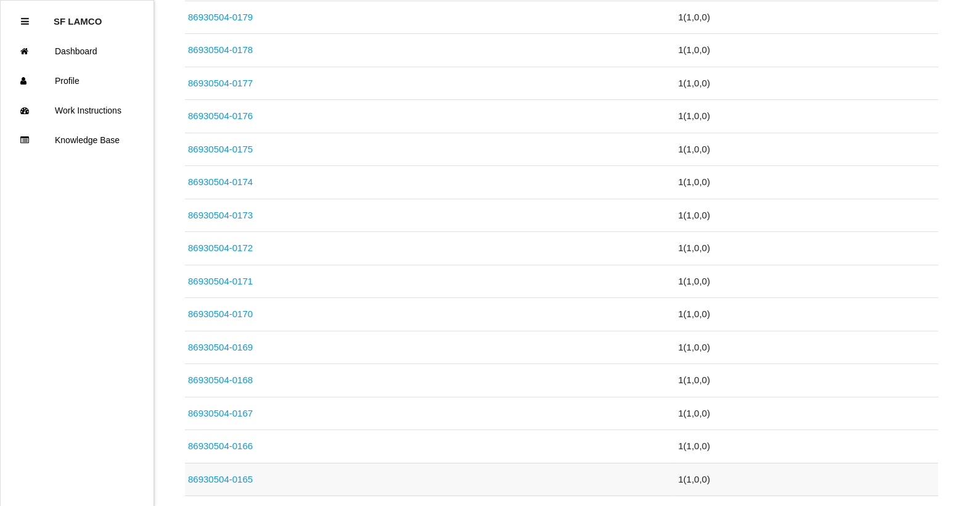
click at [251, 477] on link "86930504-0165" at bounding box center [220, 479] width 65 height 10
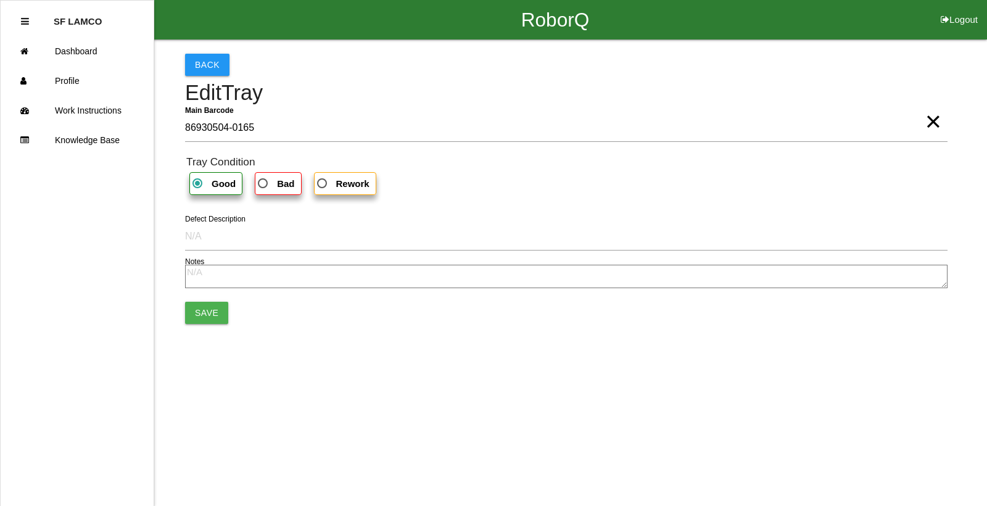
click at [273, 186] on span "Bad" at bounding box center [274, 183] width 39 height 15
click at [263, 184] on input "Bad" at bounding box center [259, 180] width 8 height 8
radio input "true"
click at [277, 181] on b "Bad" at bounding box center [285, 183] width 17 height 10
click at [263, 181] on input "Bad" at bounding box center [259, 180] width 8 height 8
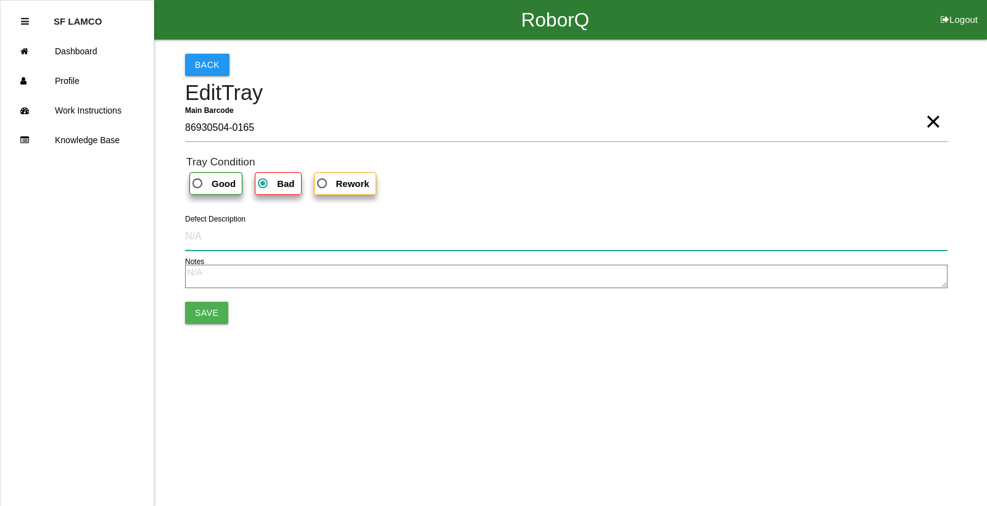
click at [215, 244] on input "Defect Description" at bounding box center [566, 236] width 762 height 28
type input "soft"
click at [185, 302] on button "Save" at bounding box center [206, 313] width 43 height 22
